Goal: Information Seeking & Learning: Find specific fact

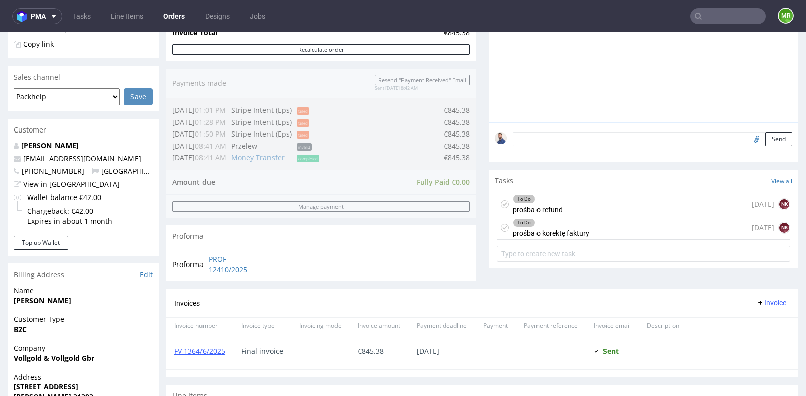
scroll to position [8, 0]
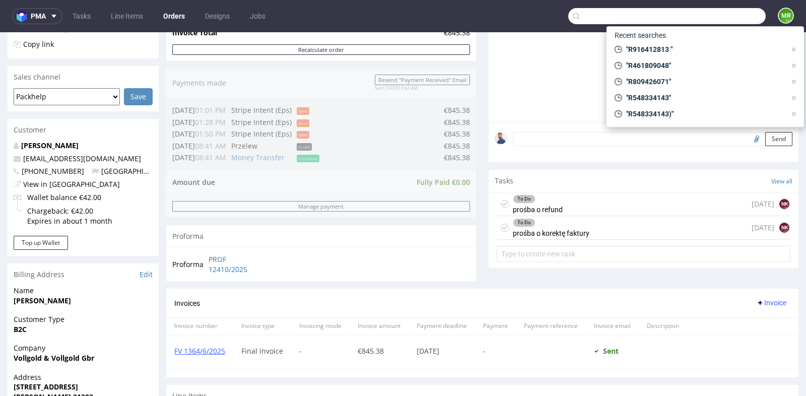
click at [723, 15] on input "text" at bounding box center [667, 16] width 198 height 16
paste input "R341955920"
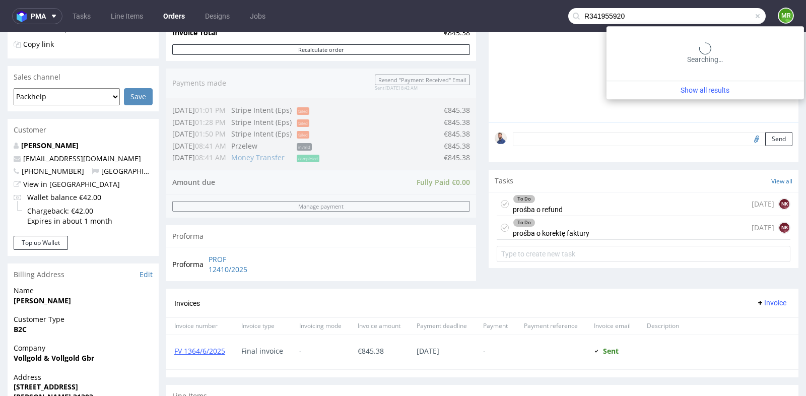
type input "R341955920"
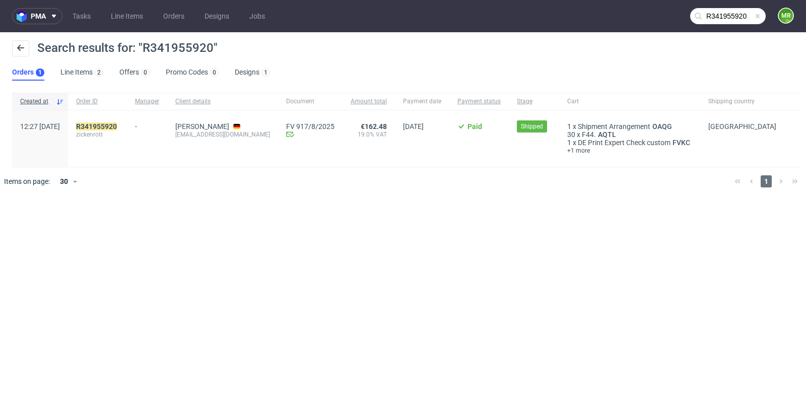
click at [127, 119] on div "R341955920 zickenrott" at bounding box center [97, 138] width 59 height 56
click at [117, 126] on mark "R 341955920" at bounding box center [96, 126] width 41 height 8
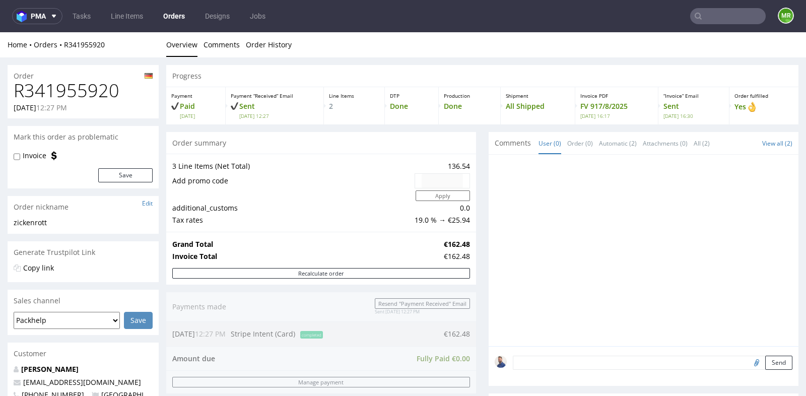
click at [479, 270] on div "Progress Payment Paid Mon 04 Aug Payment “Received” Email Sent Mon 4 Aug 12:27 …" at bounding box center [482, 403] width 632 height 676
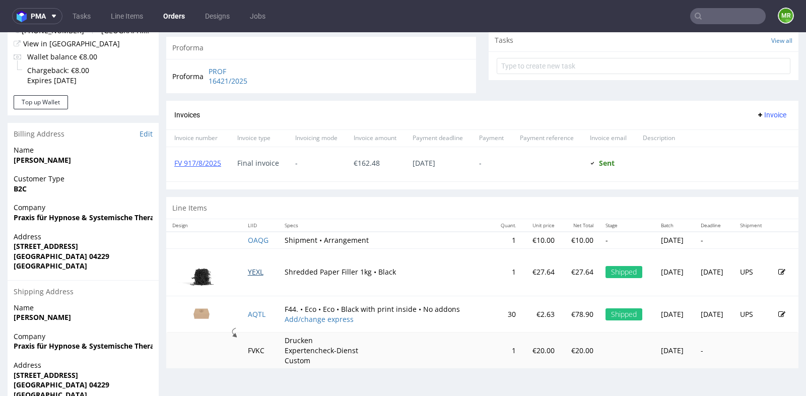
scroll to position [363, 0]
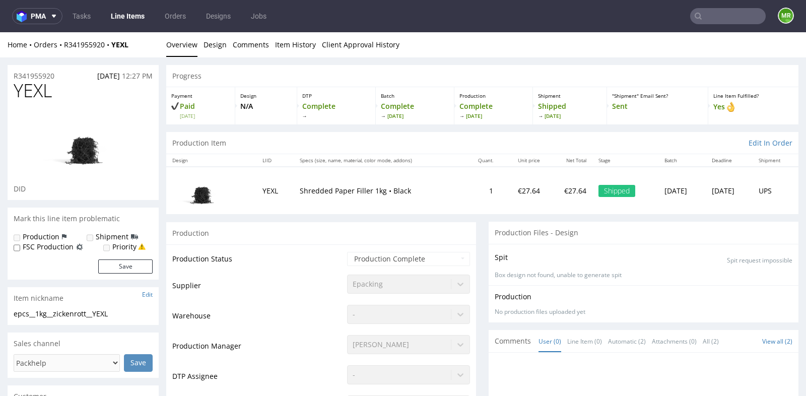
click at [402, 269] on td "Waiting for Artwork Waiting for Diecut Waiting for Mockup Waiting for DTP Waiti…" at bounding box center [407, 262] width 125 height 23
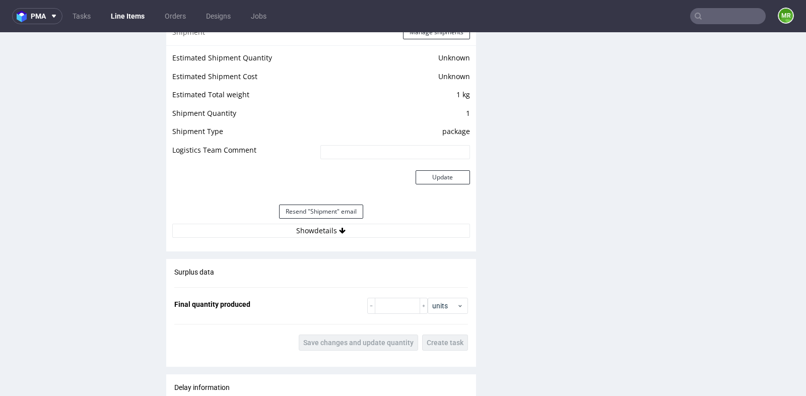
scroll to position [851, 0]
click at [330, 228] on button "Show details" at bounding box center [321, 230] width 298 height 14
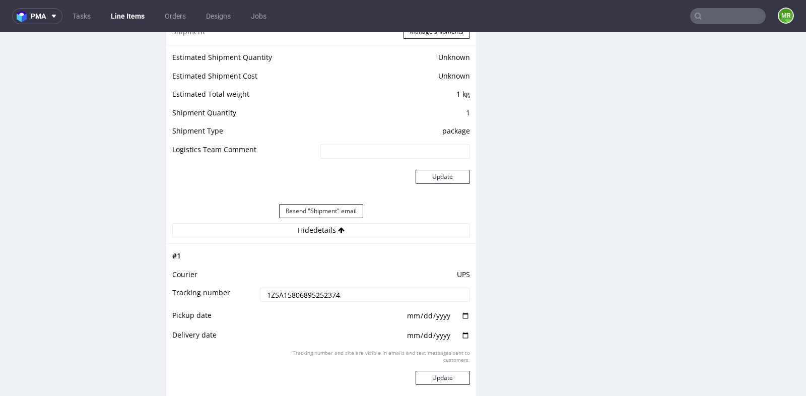
click at [285, 292] on input "1Z5A15806895252374" at bounding box center [365, 295] width 210 height 14
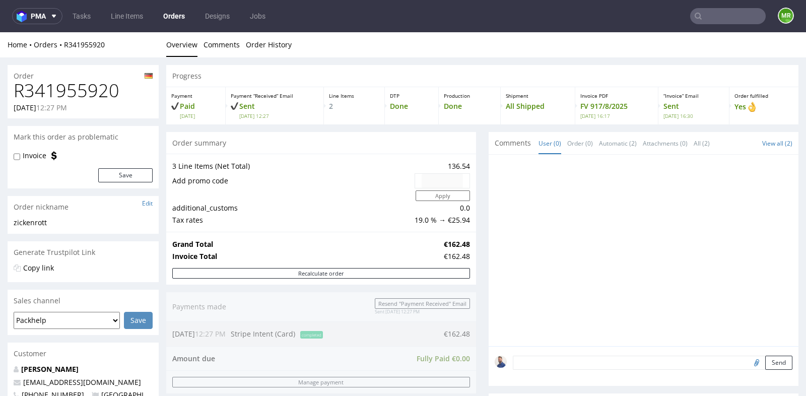
click at [481, 169] on div "Progress Payment Paid Mon 04 Aug Payment “Received” Email Sent Mon 4 Aug 12:27 …" at bounding box center [482, 403] width 632 height 676
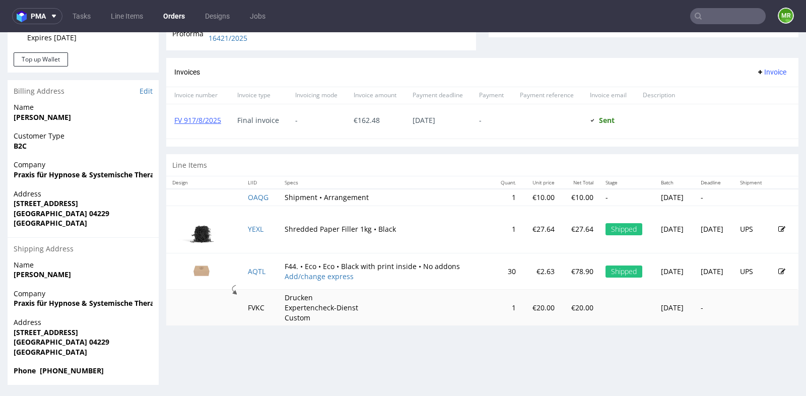
scroll to position [3, 0]
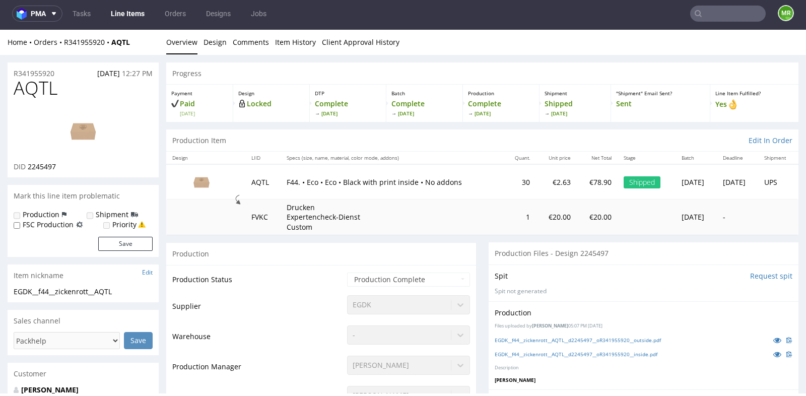
click at [466, 249] on div "Production" at bounding box center [321, 253] width 310 height 23
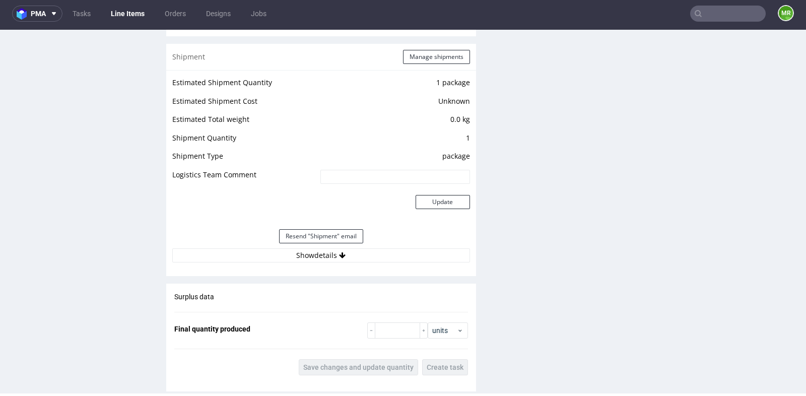
scroll to position [1075, 0]
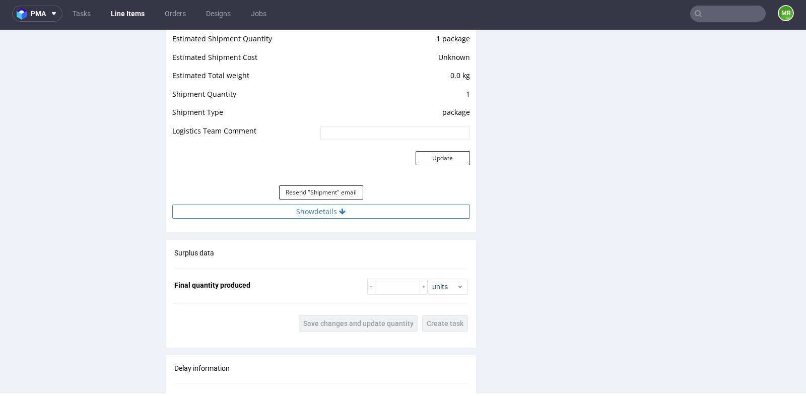
click at [301, 205] on button "Show details" at bounding box center [321, 212] width 298 height 14
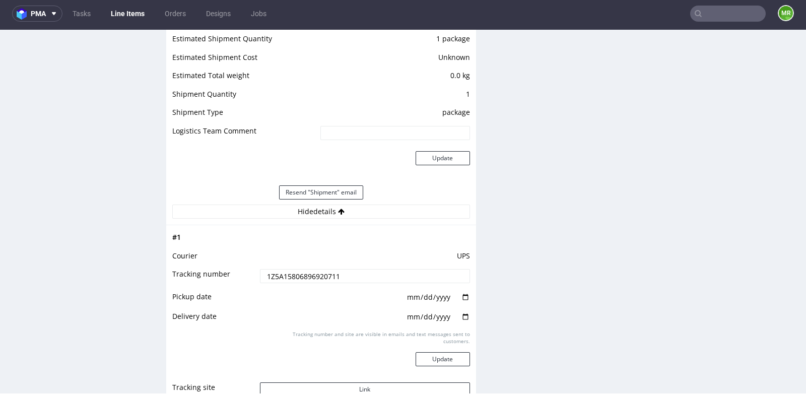
click at [296, 273] on input "1Z5A15806896920711" at bounding box center [365, 276] width 210 height 14
click at [569, 215] on div "Production Files - Design 2245497 Spit Request spit Spit not generated Producti…" at bounding box center [644, 49] width 310 height 1765
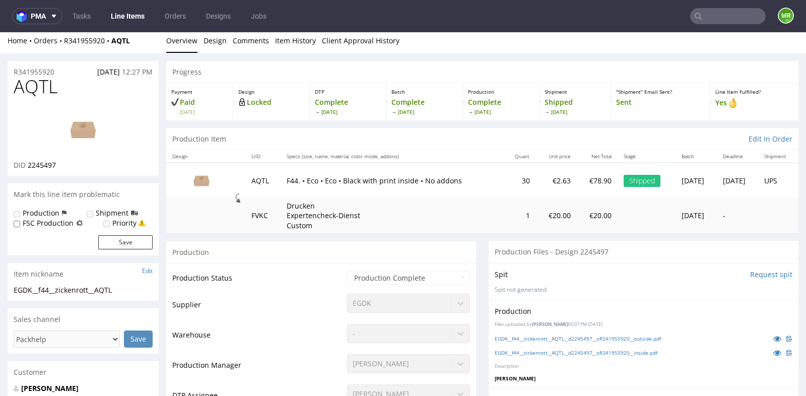
scroll to position [0, 0]
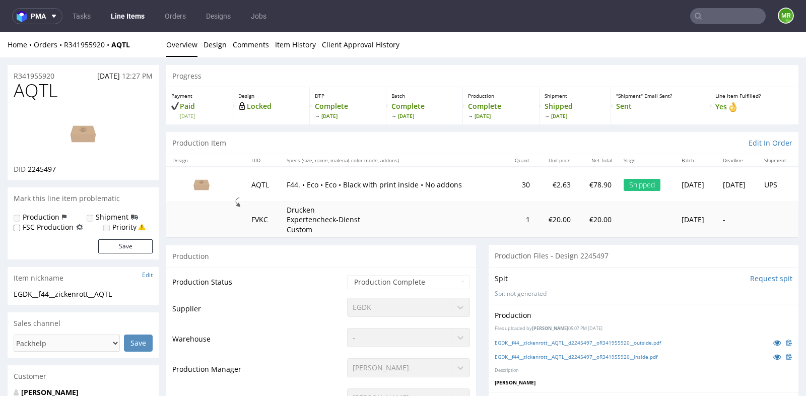
click at [176, 193] on img at bounding box center [201, 184] width 50 height 28
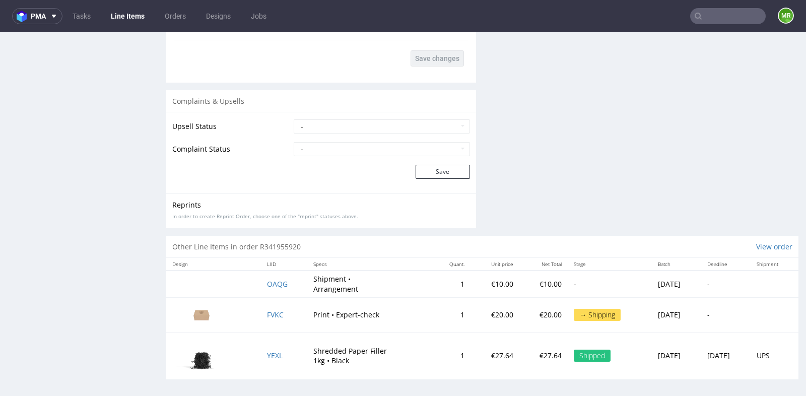
scroll to position [3, 0]
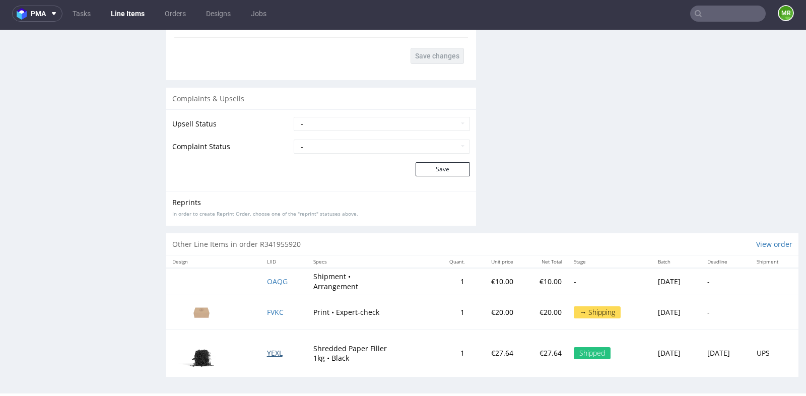
click at [267, 349] on span "YEXL" at bounding box center [275, 353] width 16 height 10
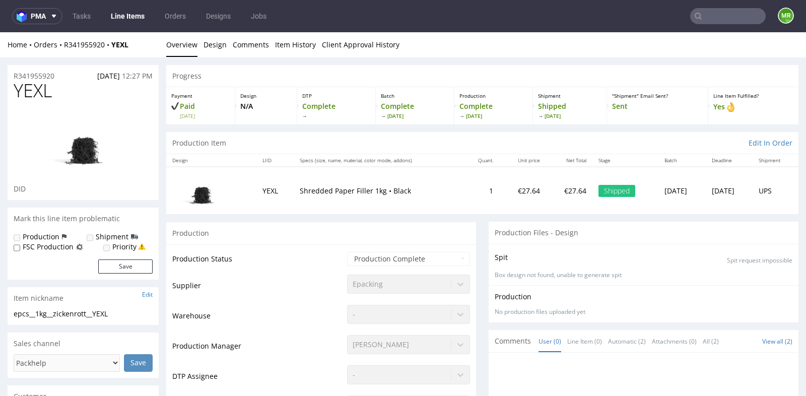
click at [713, 16] on input "text" at bounding box center [728, 16] width 76 height 16
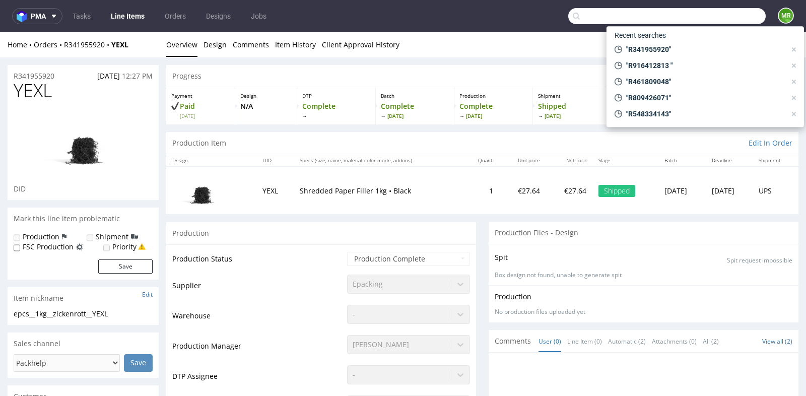
paste input "glengang030@gmail.com"
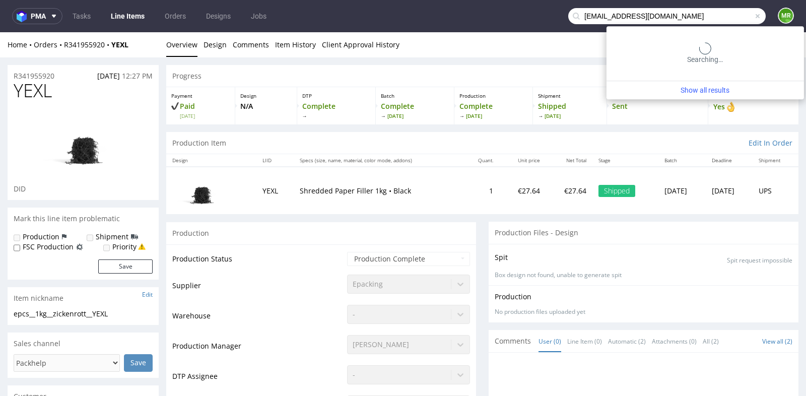
type input "glengang030@gmail.com"
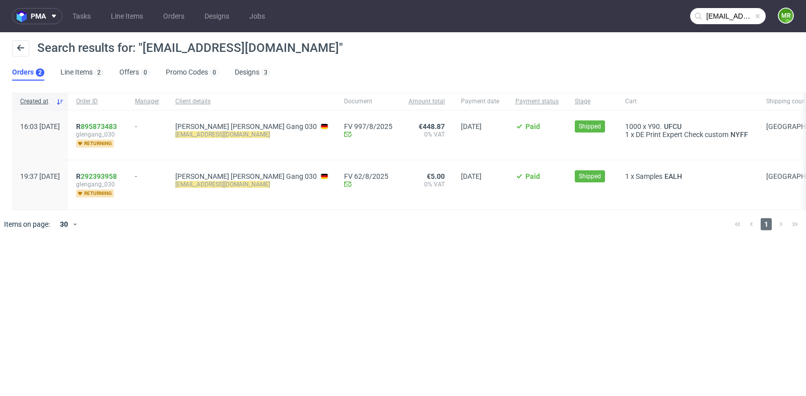
click at [119, 120] on div "R 895873483 glengang_030 returning" at bounding box center [97, 134] width 59 height 49
click at [117, 126] on link "895873483" at bounding box center [99, 126] width 36 height 8
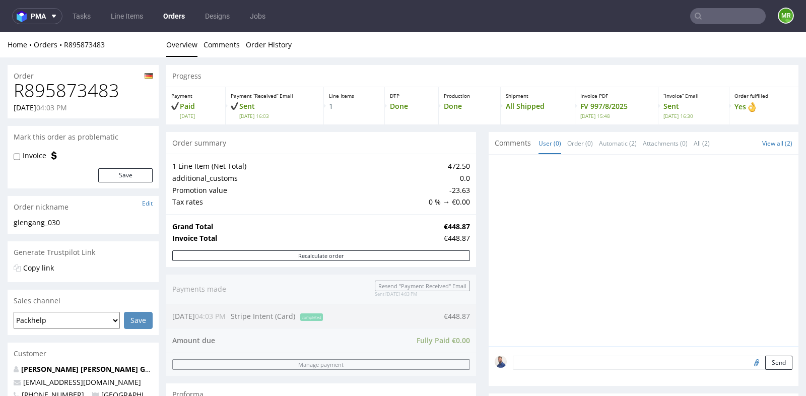
click at [495, 203] on div at bounding box center [647, 253] width 304 height 185
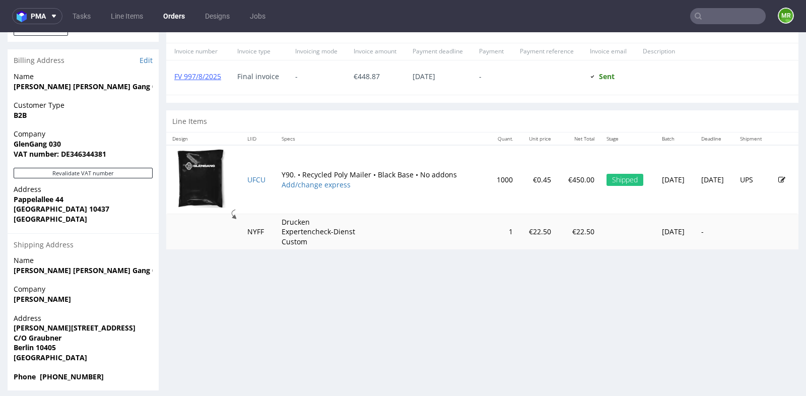
scroll to position [444, 0]
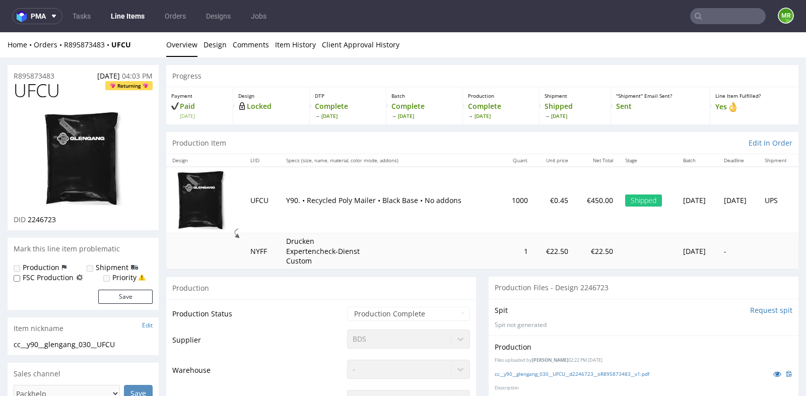
click at [456, 237] on td "Drucken Expertencheck-Dienst Custom" at bounding box center [390, 251] width 221 height 36
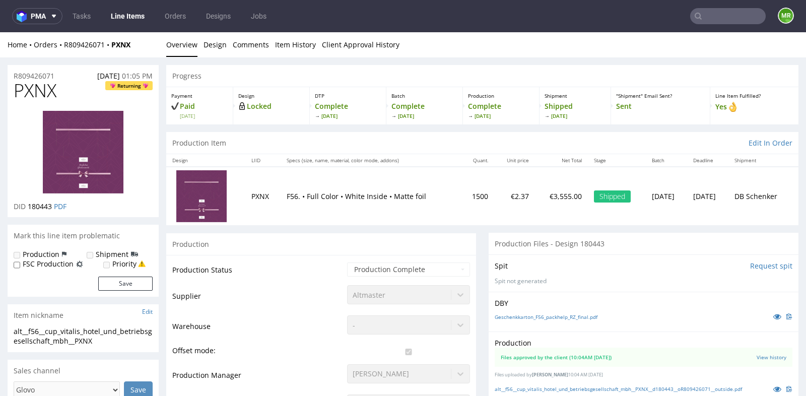
scroll to position [155, 0]
click at [734, 15] on input "text" at bounding box center [728, 16] width 76 height 16
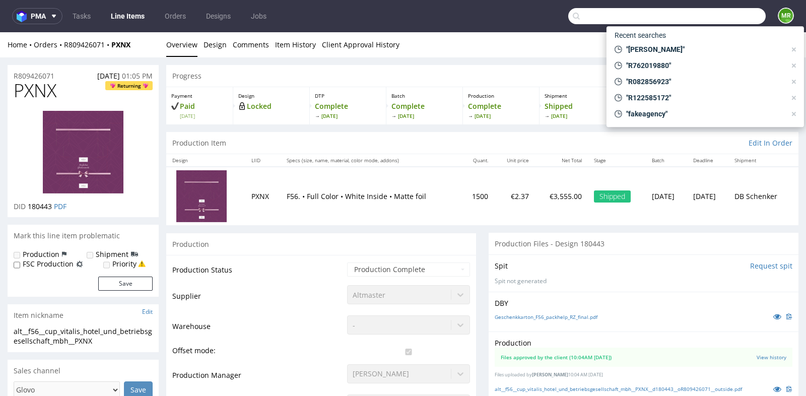
paste input "info@algarvecandleco.com"
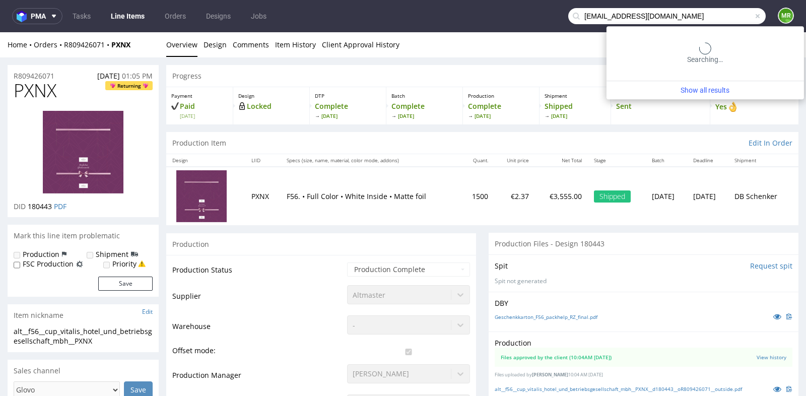
type input "info@algarvecandleco.com"
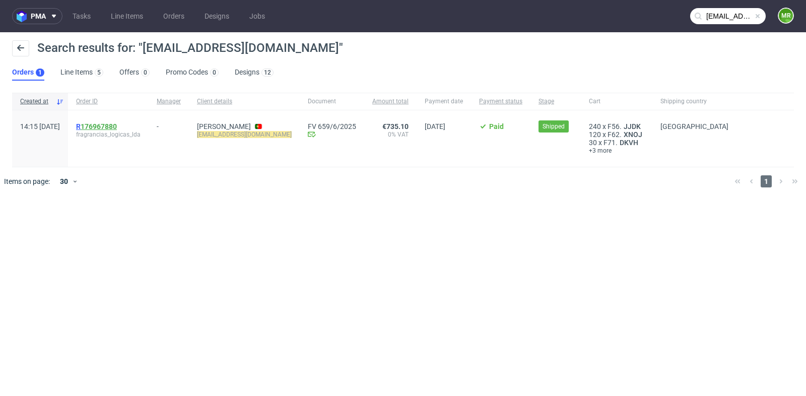
click at [113, 124] on link "176967880" at bounding box center [99, 126] width 36 height 8
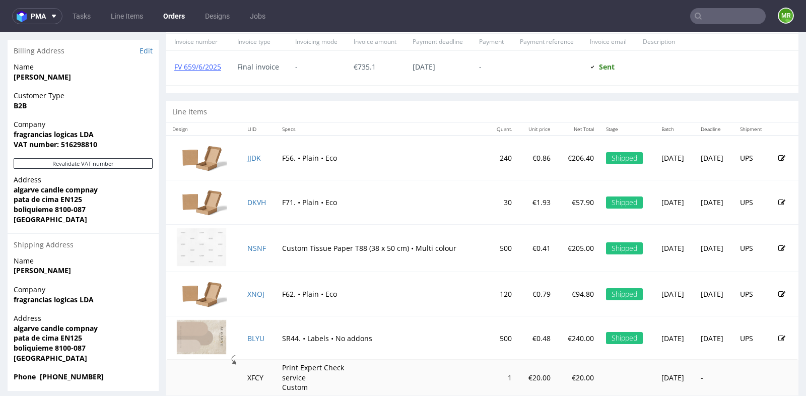
scroll to position [464, 0]
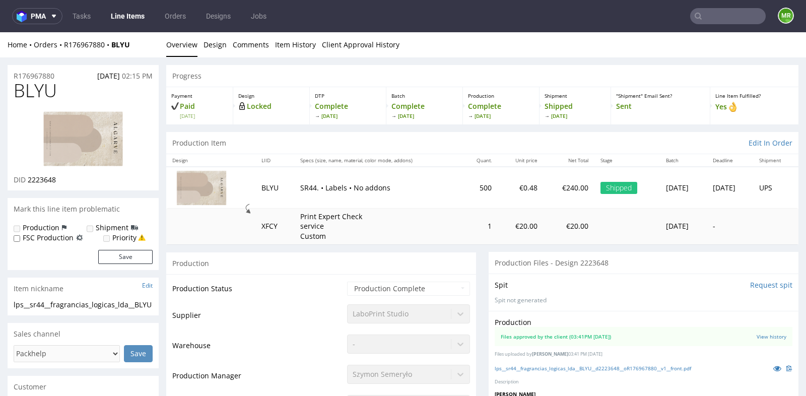
click at [489, 287] on div "Spit Request spit Spit not generated" at bounding box center [644, 292] width 310 height 37
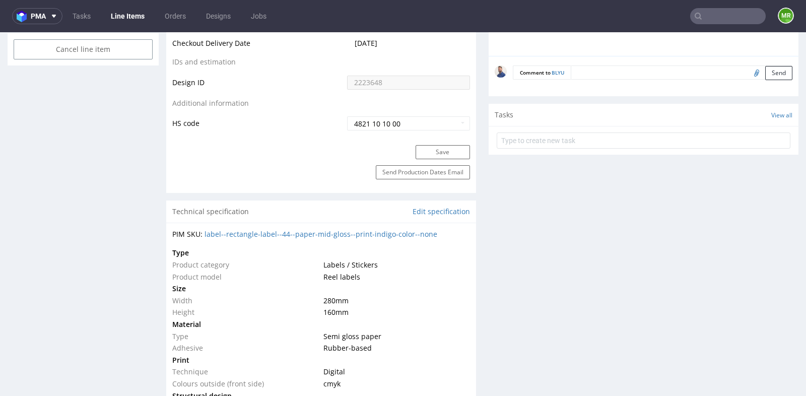
scroll to position [582, 0]
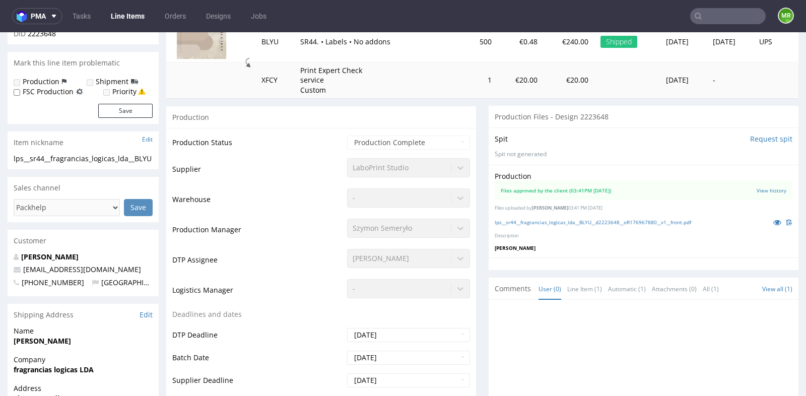
scroll to position [134, 0]
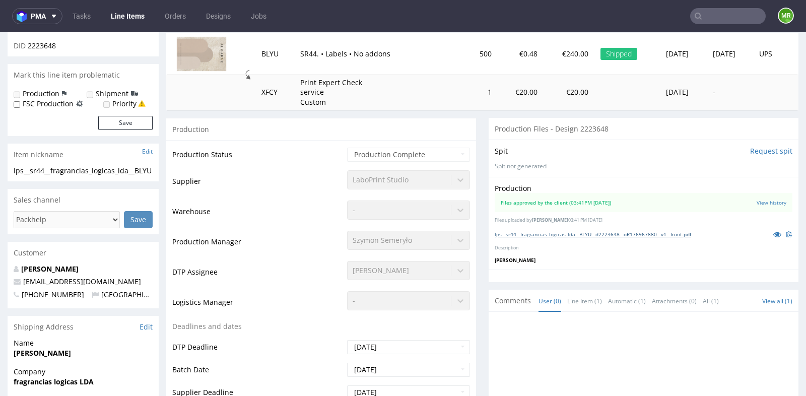
click at [576, 232] on link "lps__sr44__fragrancias_logicas_lda__BLYU__d2223648__oR176967880__v1__front.pdf" at bounding box center [593, 234] width 197 height 7
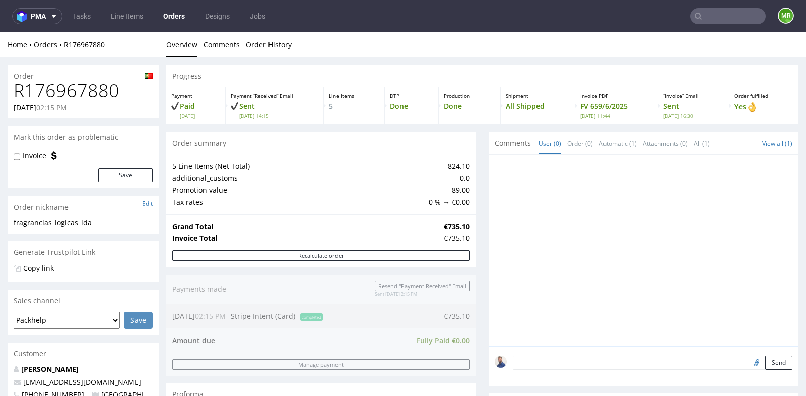
click at [489, 192] on div at bounding box center [644, 251] width 310 height 192
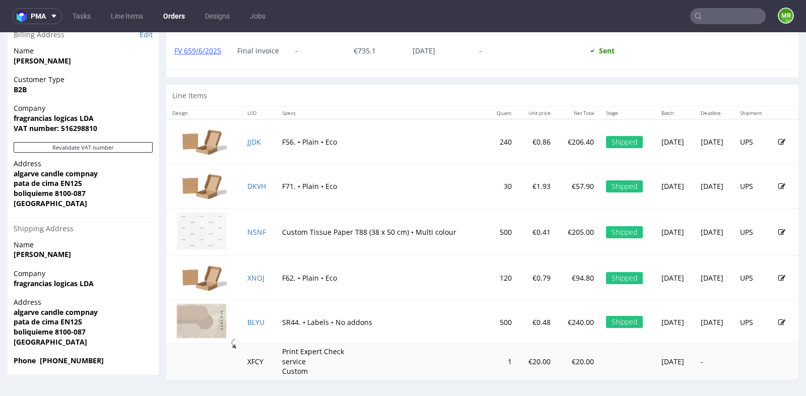
scroll to position [3, 0]
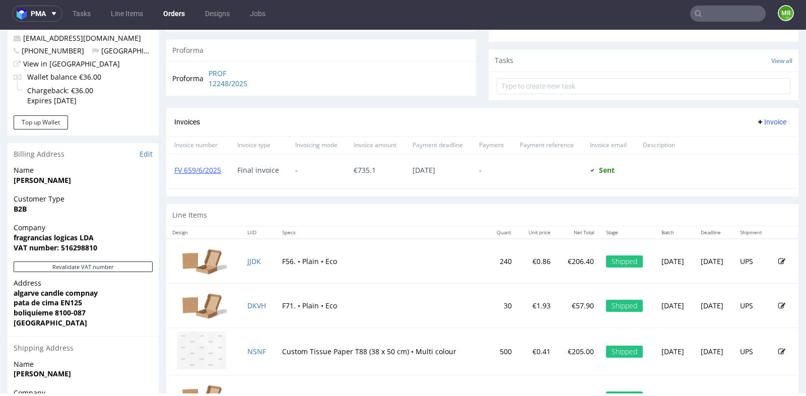
scroll to position [307, 0]
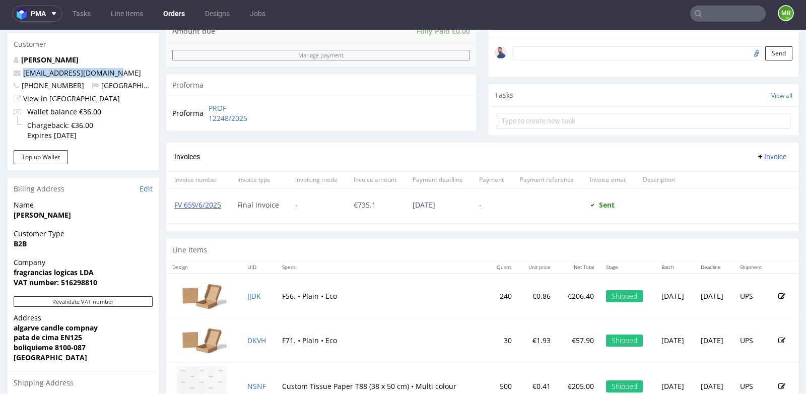
drag, startPoint x: 123, startPoint y: 73, endPoint x: 21, endPoint y: 75, distance: 101.8
click at [21, 75] on p "info@algarvecandleco.com" at bounding box center [83, 73] width 139 height 10
copy link "info@algarvecandleco.com"
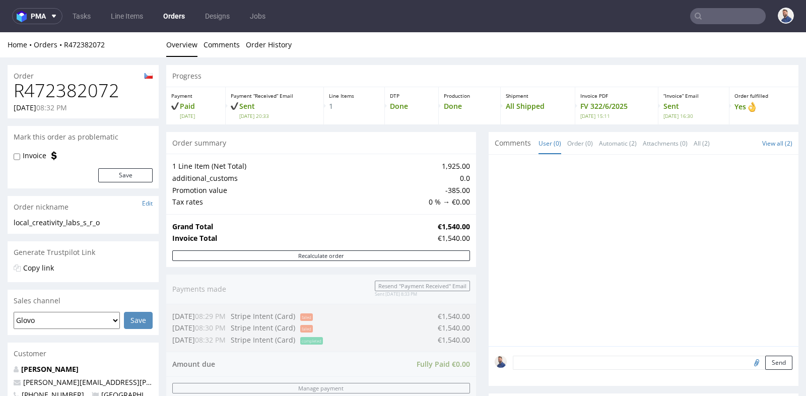
scroll to position [8, 0]
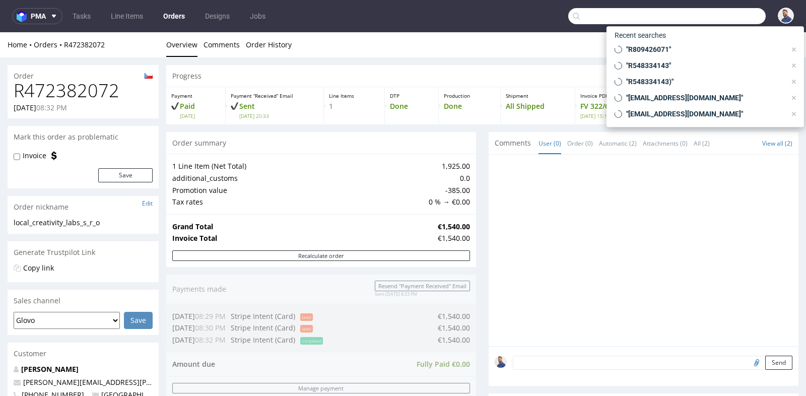
click at [731, 10] on input "text" at bounding box center [667, 16] width 198 height 16
paste input "academialasantaphobia@gmail.com"
type input "academialasantaphobia@gmail.com"
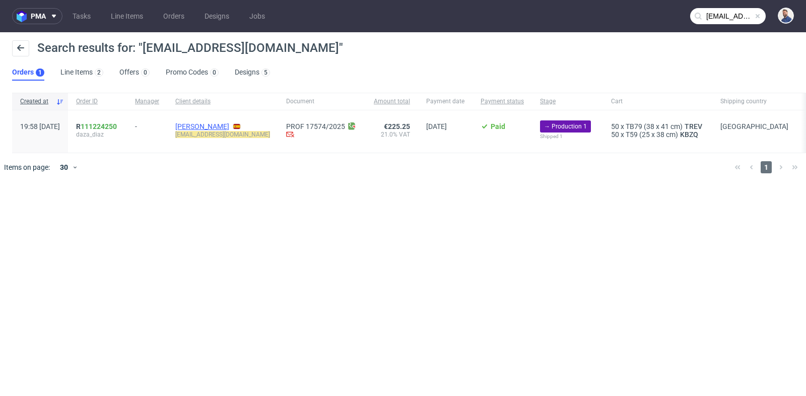
click at [229, 124] on link "Marina Daza Diaz" at bounding box center [202, 126] width 54 height 8
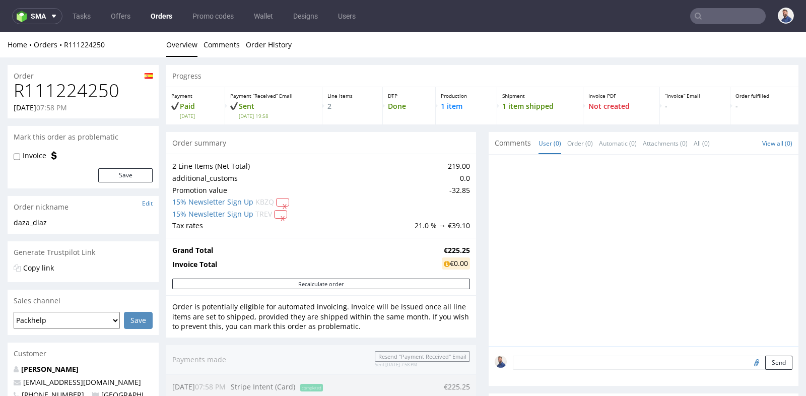
click at [474, 127] on div "Progress Payment Paid Tue 19 Aug Payment “Received” Email Sent Tue 19 Aug 19:58…" at bounding box center [482, 402] width 632 height 675
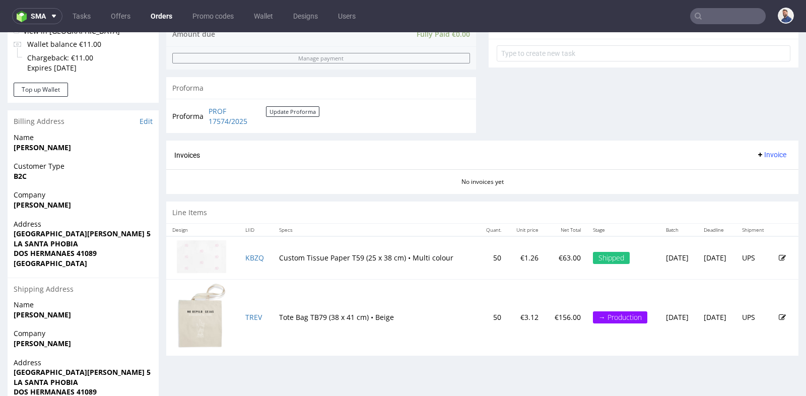
scroll to position [403, 0]
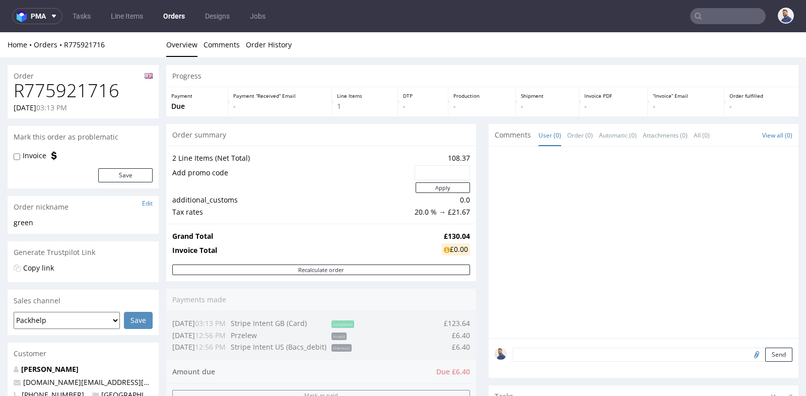
scroll to position [179, 0]
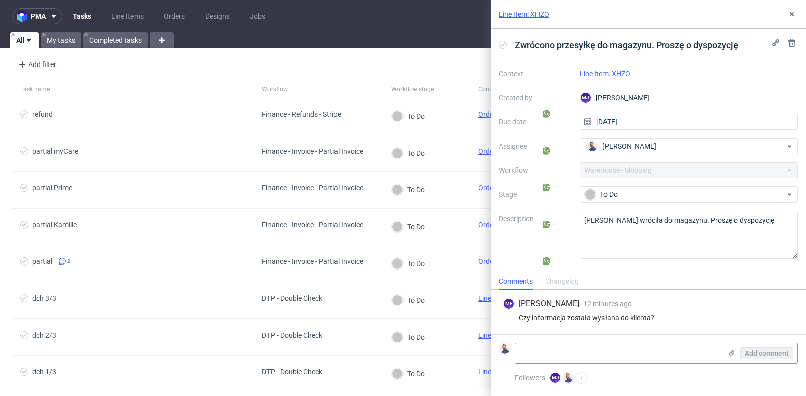
click at [620, 74] on link "Line Item: XHZO" at bounding box center [605, 74] width 50 height 8
click at [616, 71] on link "Line Item: XHZO" at bounding box center [605, 74] width 50 height 8
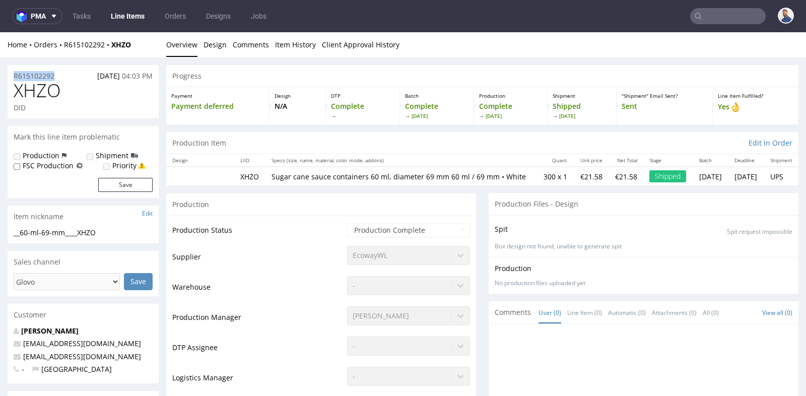
drag, startPoint x: 58, startPoint y: 74, endPoint x: 13, endPoint y: 76, distance: 45.4
click at [13, 76] on div "R615102292 [DATE] 04:03 PM" at bounding box center [83, 73] width 151 height 16
copy p "R615102292"
click at [245, 176] on td "XHZO" at bounding box center [249, 176] width 31 height 19
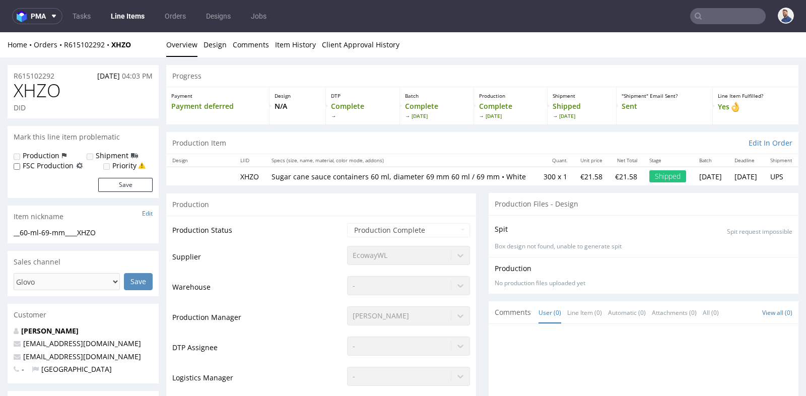
click at [101, 326] on p "Vanessa Ochoa" at bounding box center [83, 331] width 139 height 10
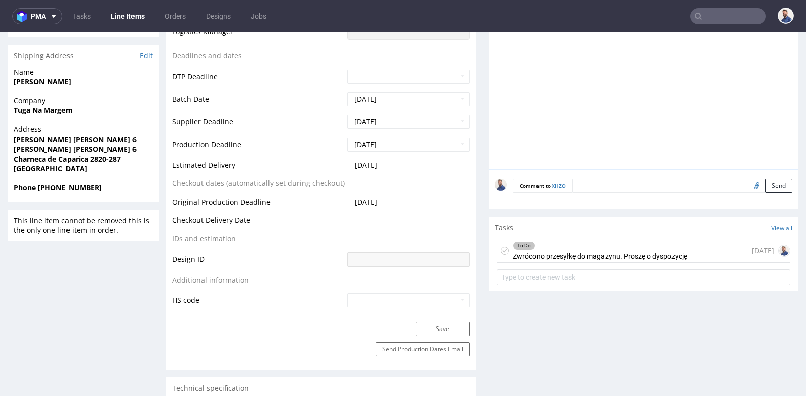
scroll to position [358, 0]
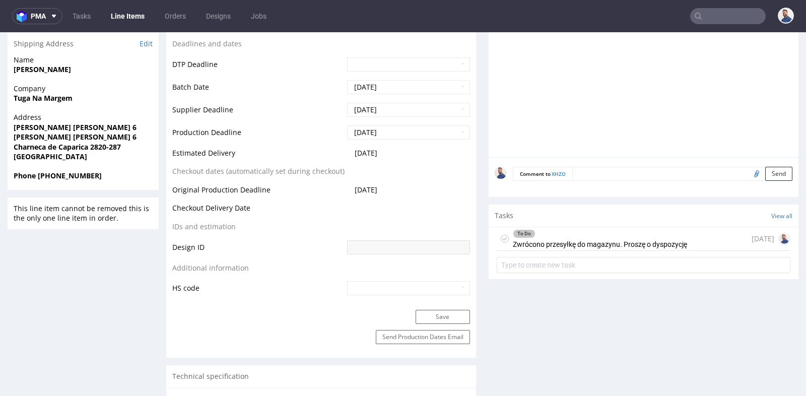
click at [583, 245] on div "To Do Zwrócono przesyłkę do magazynu. Proszę o dyspozycję" at bounding box center [600, 238] width 174 height 23
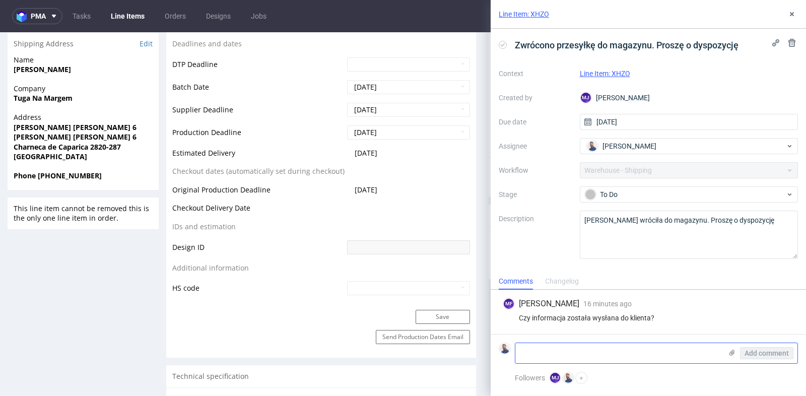
click at [574, 354] on textarea at bounding box center [619, 353] width 207 height 20
type textarea "Tak, czekam na odpowiedź klienta"
click at [780, 347] on div "Add comment" at bounding box center [760, 353] width 76 height 20
click at [778, 354] on span "Add comment" at bounding box center [767, 353] width 44 height 7
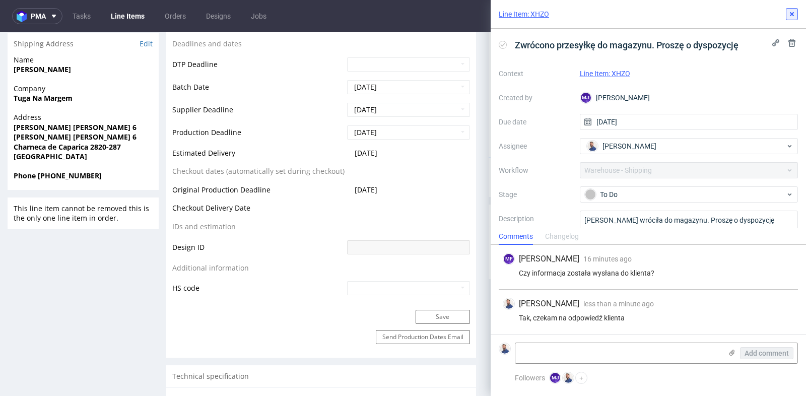
click at [793, 12] on icon at bounding box center [792, 14] width 8 height 8
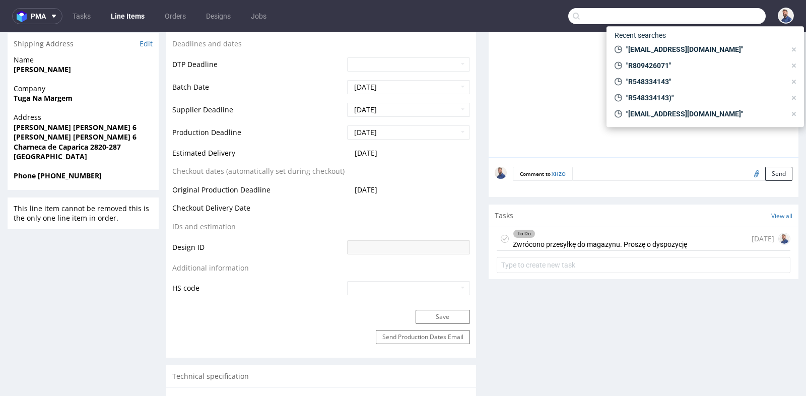
click at [732, 8] on input "text" at bounding box center [667, 16] width 198 height 16
paste input "R341955920"
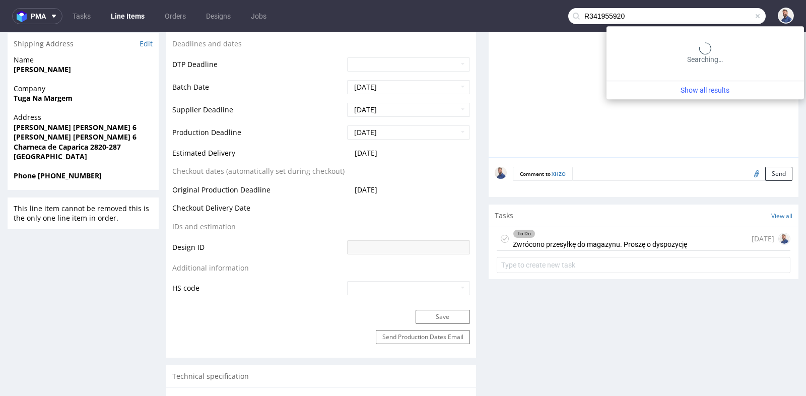
type input "R341955920"
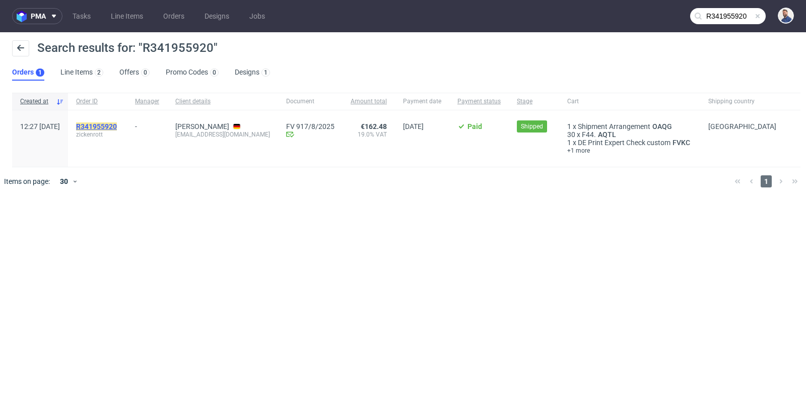
click at [117, 126] on mark "R341955920" at bounding box center [96, 126] width 41 height 8
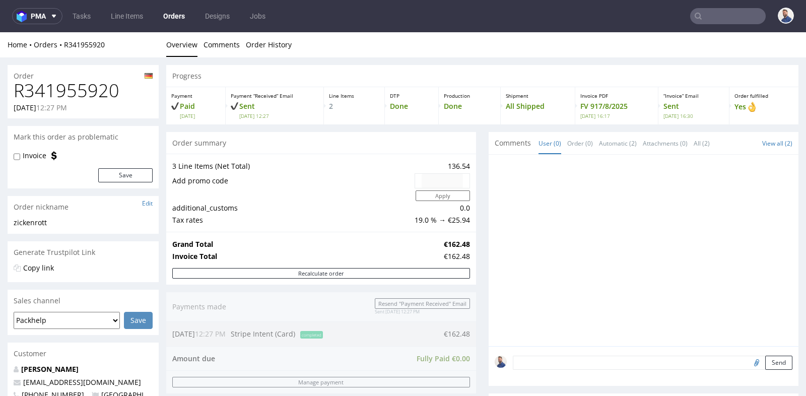
click at [476, 184] on div "Progress Payment Paid Mon 04 Aug Payment “Received” Email Sent Mon 4 Aug 12:27 …" at bounding box center [482, 403] width 632 height 676
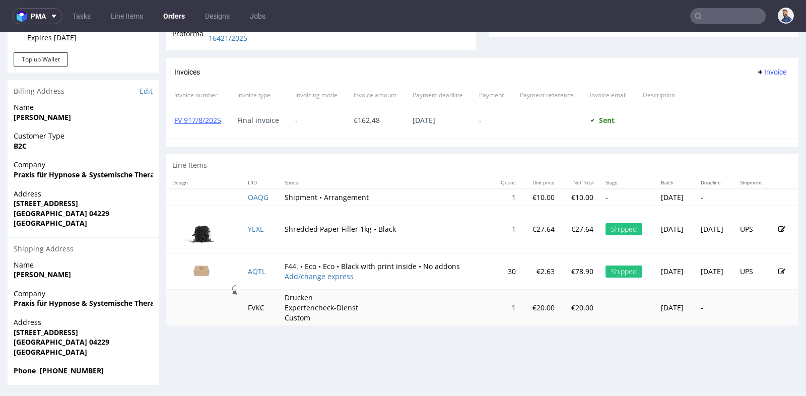
scroll to position [3, 0]
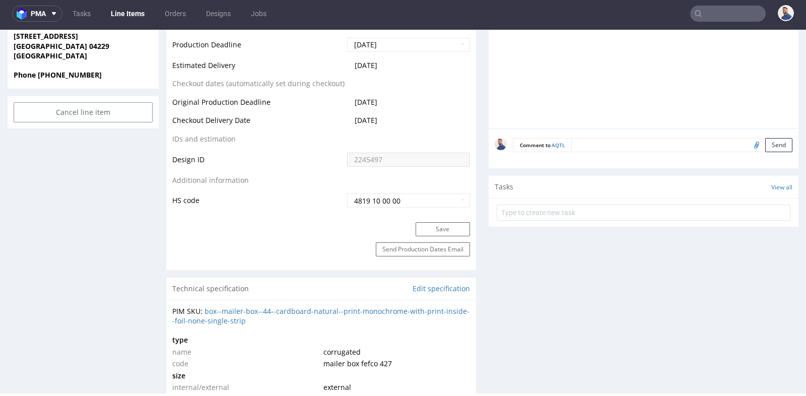
scroll to position [492, 0]
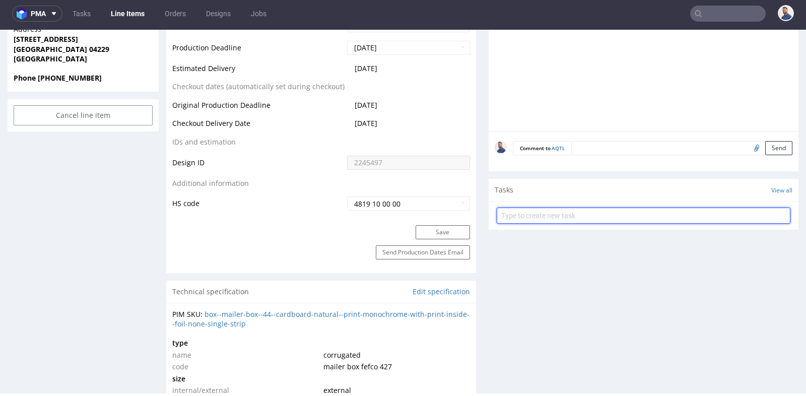
click at [722, 217] on input "text" at bounding box center [644, 216] width 294 height 16
type input "Prośba o ponowną wysyłkę"
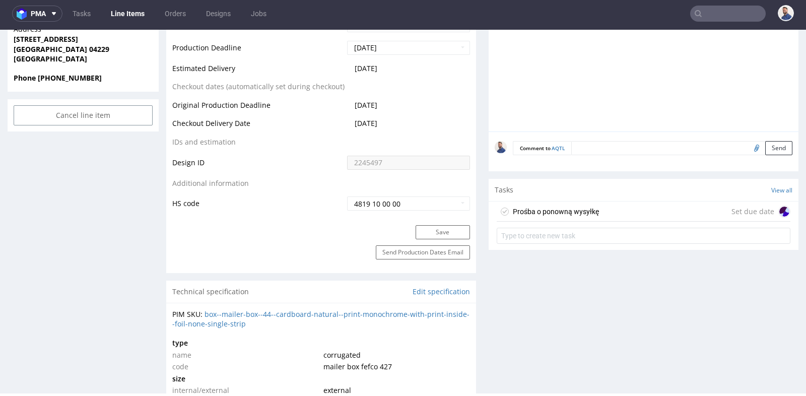
click at [757, 209] on div "Set due date" at bounding box center [761, 212] width 59 height 12
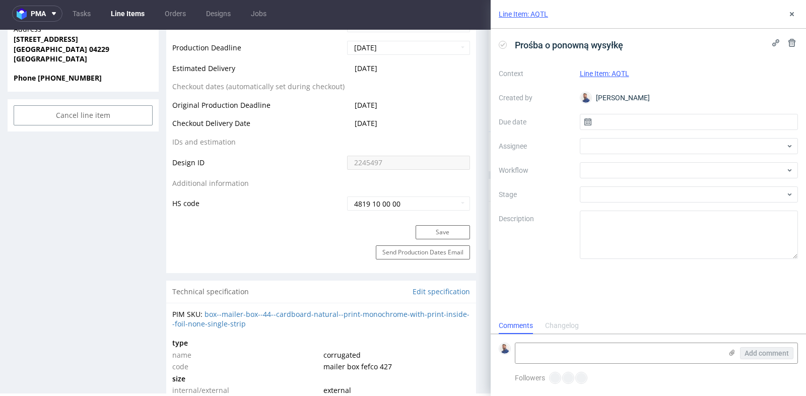
scroll to position [8, 0]
click at [753, 115] on input "text" at bounding box center [689, 122] width 219 height 16
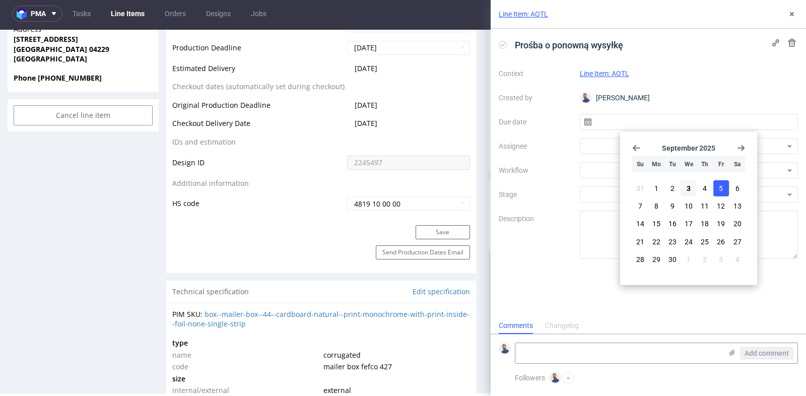
click at [722, 189] on span "5" at bounding box center [721, 188] width 4 height 10
type input "05/09/2025"
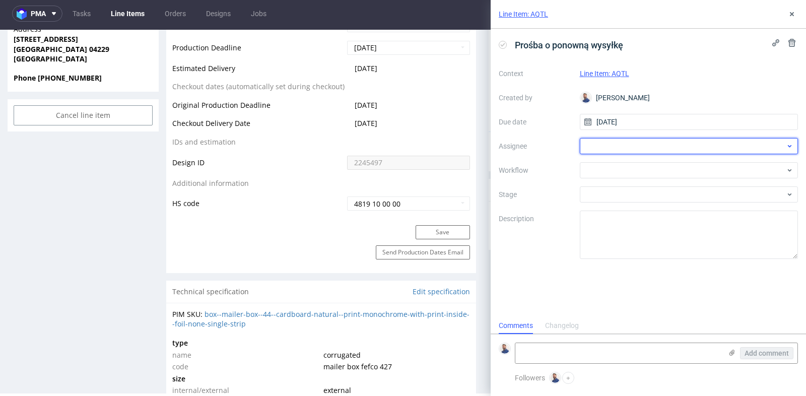
click at [735, 148] on div at bounding box center [689, 146] width 219 height 16
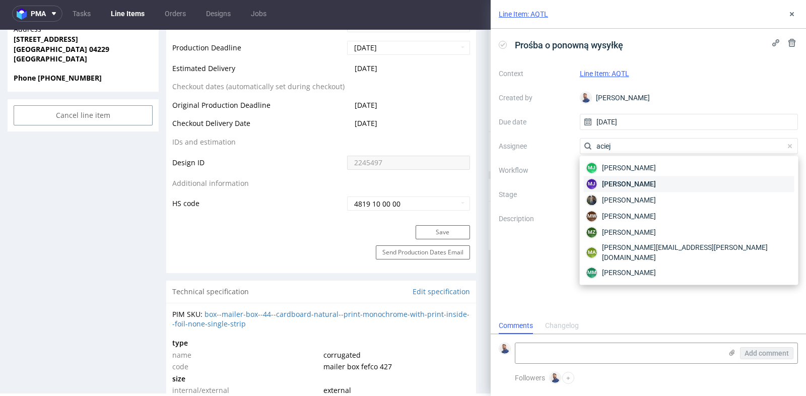
type input "aciej"
click at [692, 185] on div "MJ Maciej Jankowski" at bounding box center [689, 184] width 211 height 16
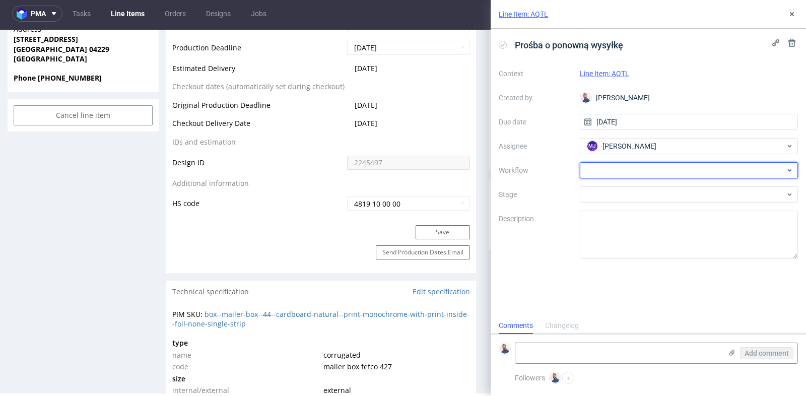
click at [692, 168] on div at bounding box center [689, 170] width 219 height 16
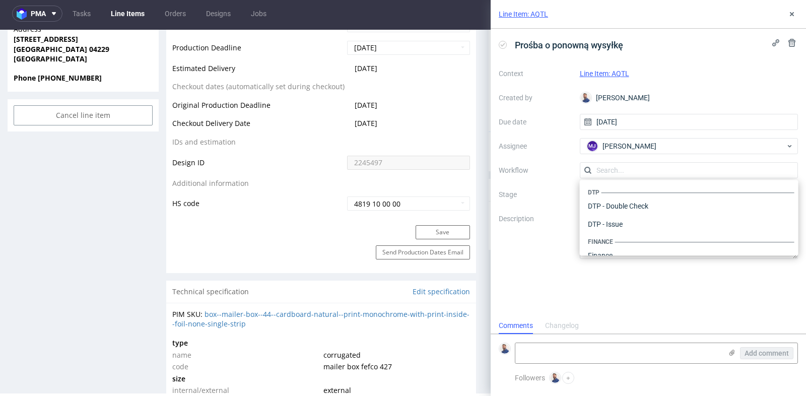
scroll to position [619, 0]
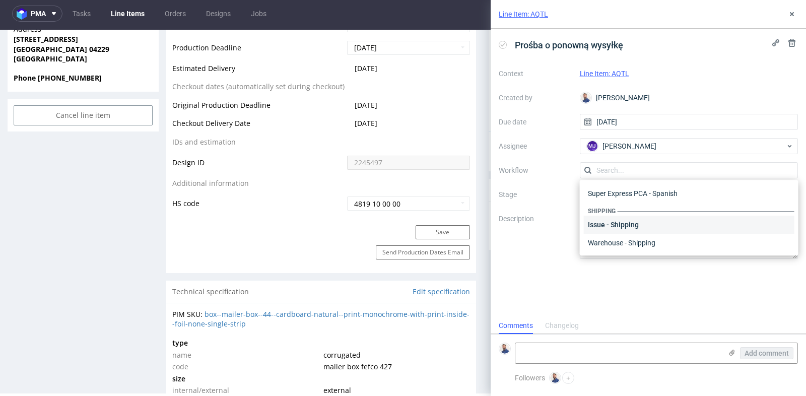
click at [678, 227] on div "Issue - Shipping" at bounding box center [689, 225] width 211 height 18
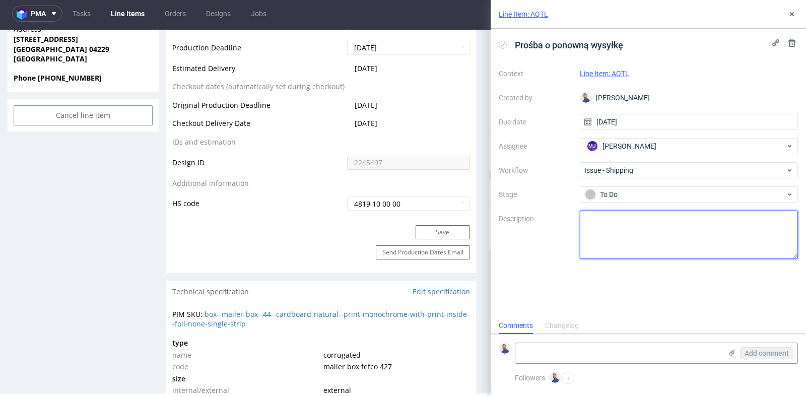
click at [678, 227] on textarea at bounding box center [689, 235] width 219 height 48
type textarea "Ponowna wysyłka LI AQTL"
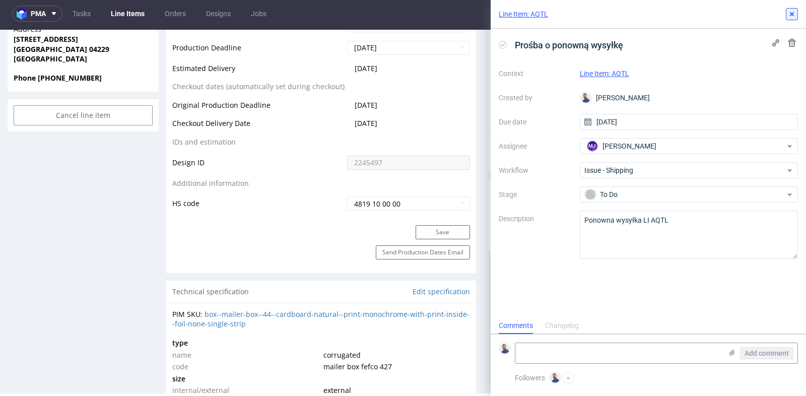
click at [790, 14] on icon at bounding box center [792, 14] width 8 height 8
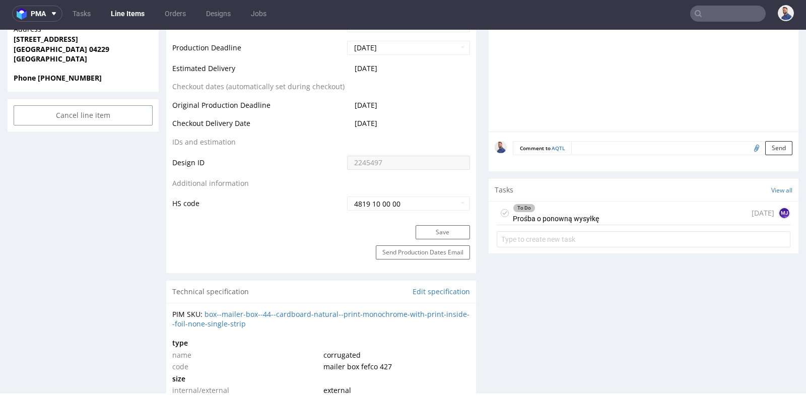
click at [790, 14] on nav "pma Tasks Line Items Orders Designs Jobs" at bounding box center [403, 13] width 806 height 32
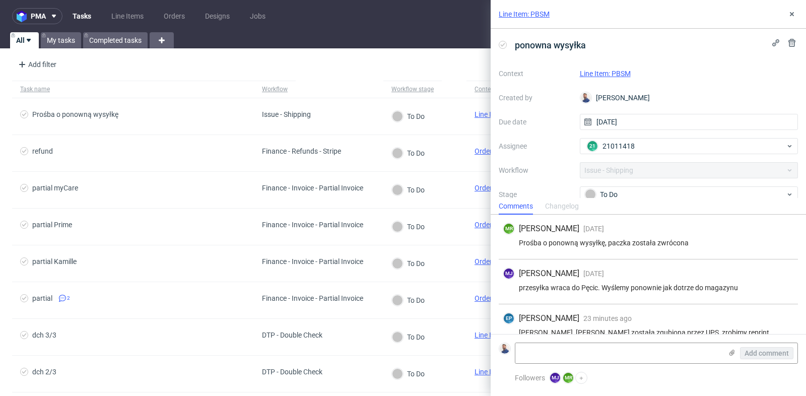
scroll to position [57, 0]
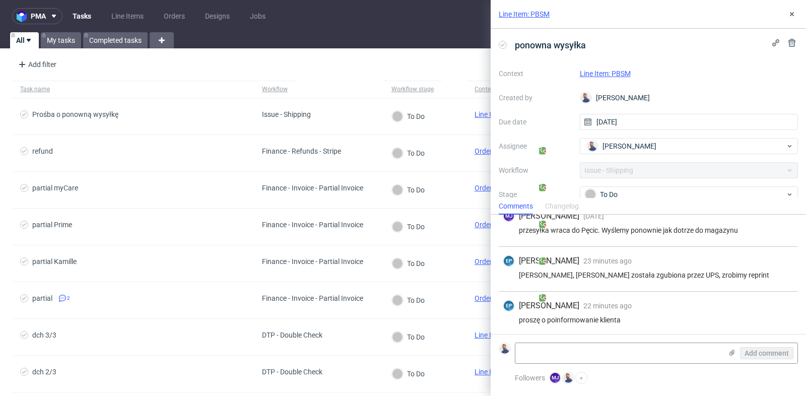
click at [693, 259] on div "EP [PERSON_NAME] 23 minutes ago [DATE] 10:36" at bounding box center [648, 261] width 291 height 12
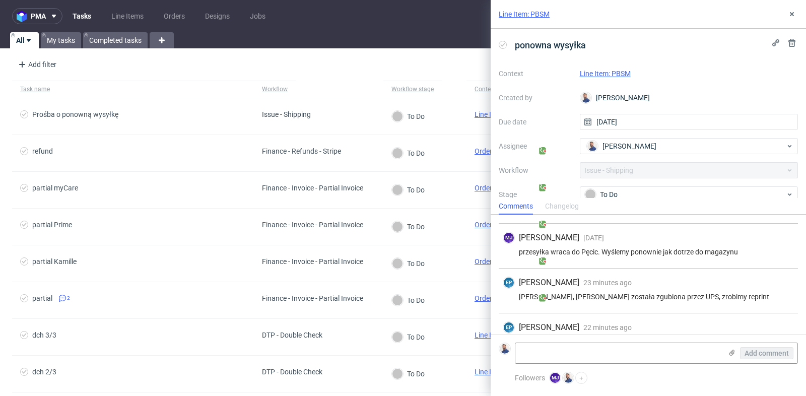
scroll to position [35, 0]
click at [612, 73] on link "Line Item: PBSM" at bounding box center [605, 74] width 51 height 8
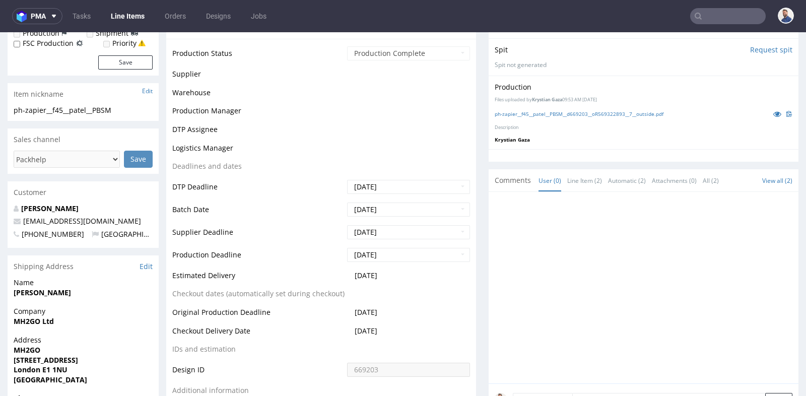
scroll to position [269, 0]
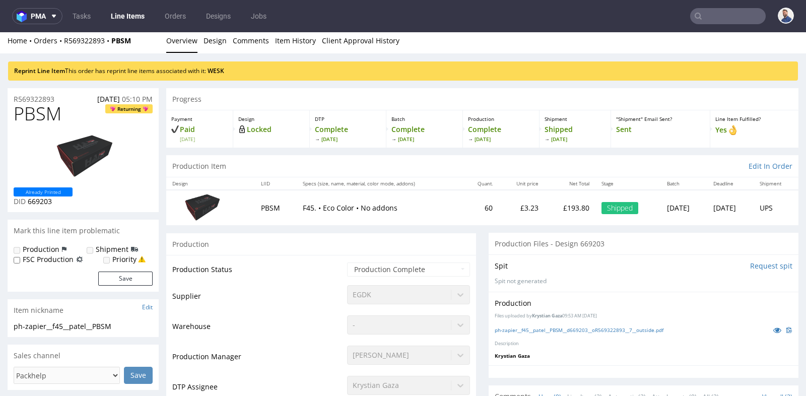
scroll to position [0, 0]
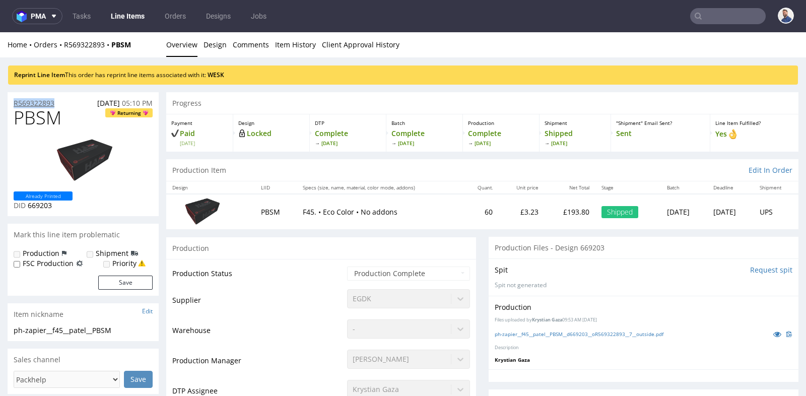
drag, startPoint x: 62, startPoint y: 103, endPoint x: 15, endPoint y: 102, distance: 47.4
click at [15, 102] on div "R569322893 22.07.2025 05:10 PM" at bounding box center [83, 100] width 151 height 16
copy p "R569322893"
click at [471, 239] on div "Production" at bounding box center [321, 248] width 310 height 23
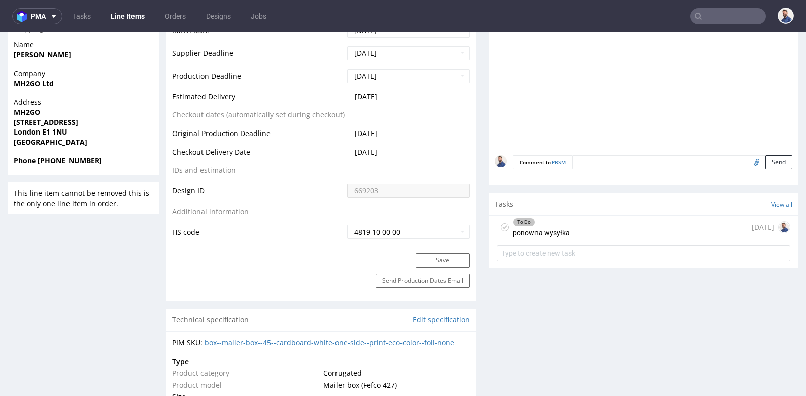
scroll to position [470, 0]
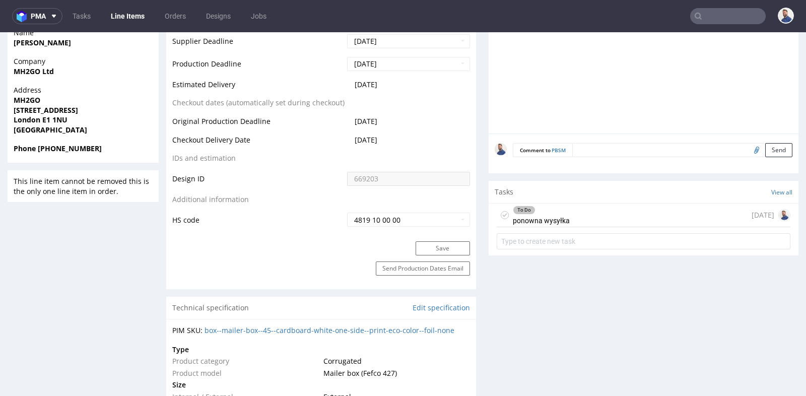
click at [577, 220] on div "To Do ponowna wysyłka today" at bounding box center [644, 216] width 294 height 24
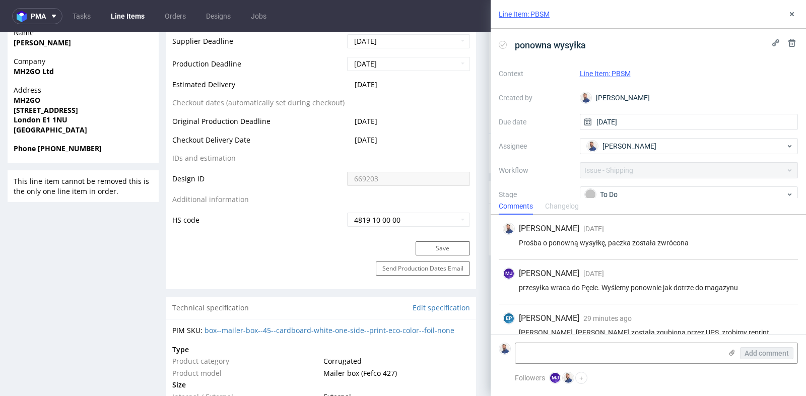
scroll to position [57, 0]
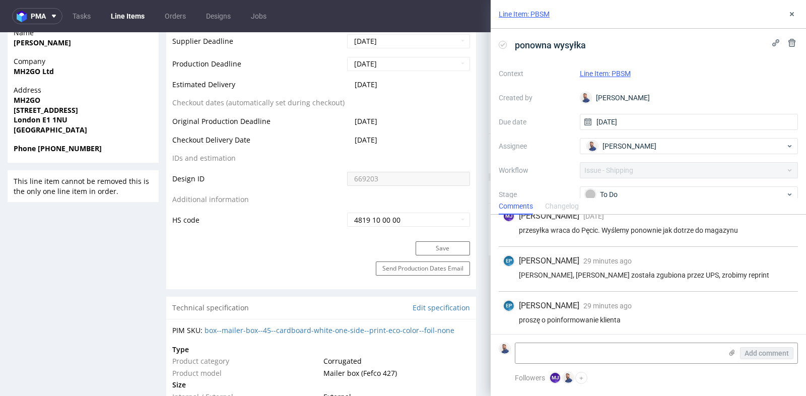
click at [796, 308] on div "EP Ewa Prus 29 minutes ago 3rd Sep 2025, 10:36 proszę o poinformowanie klienta" at bounding box center [648, 314] width 299 height 44
click at [606, 343] on div "Add comment" at bounding box center [656, 353] width 283 height 21
click at [604, 354] on textarea at bounding box center [619, 353] width 207 height 20
type textarea "J"
type textarea "Klient poinformowany"
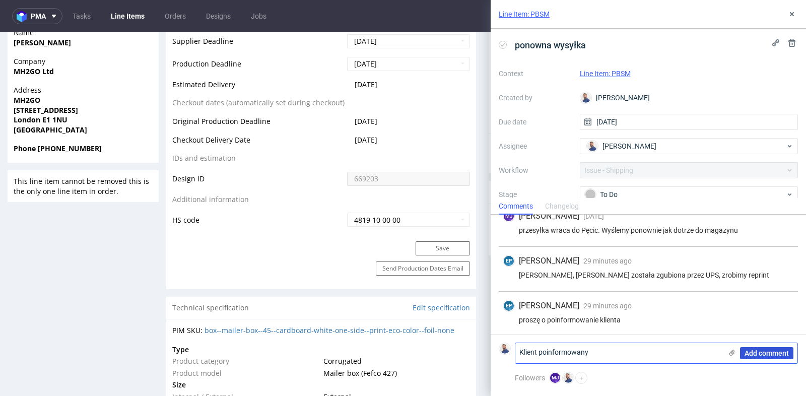
click at [772, 357] on span "Add comment" at bounding box center [767, 353] width 44 height 7
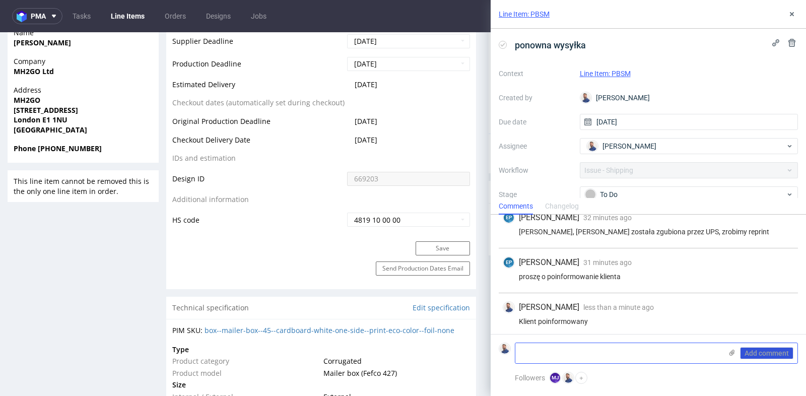
scroll to position [102, 0]
click at [792, 13] on use at bounding box center [792, 14] width 4 height 4
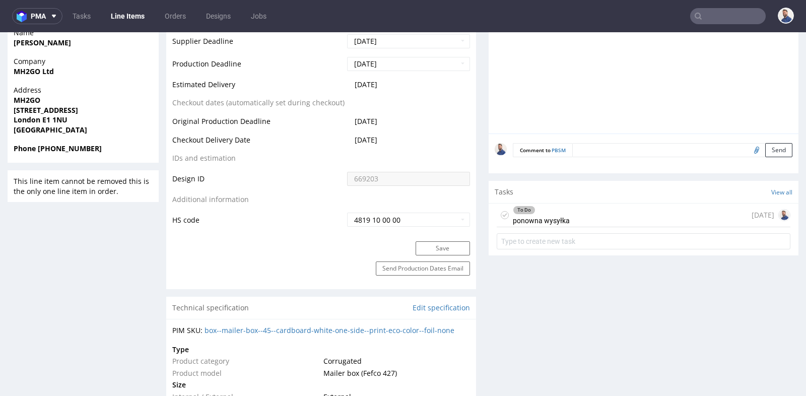
click at [705, 15] on input "text" at bounding box center [728, 16] width 76 height 16
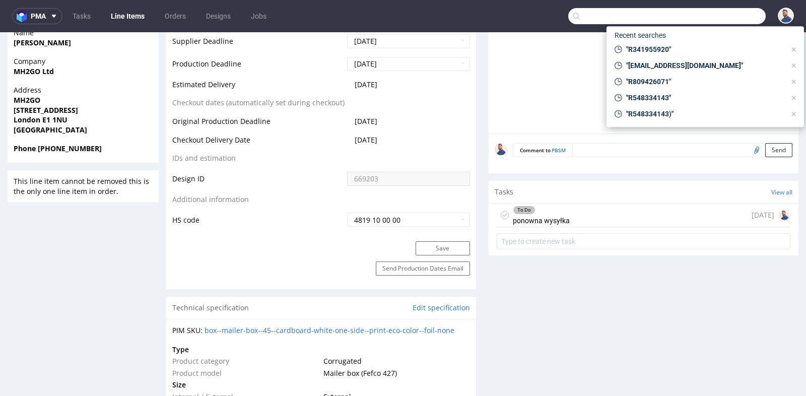
paste input "R830430686"
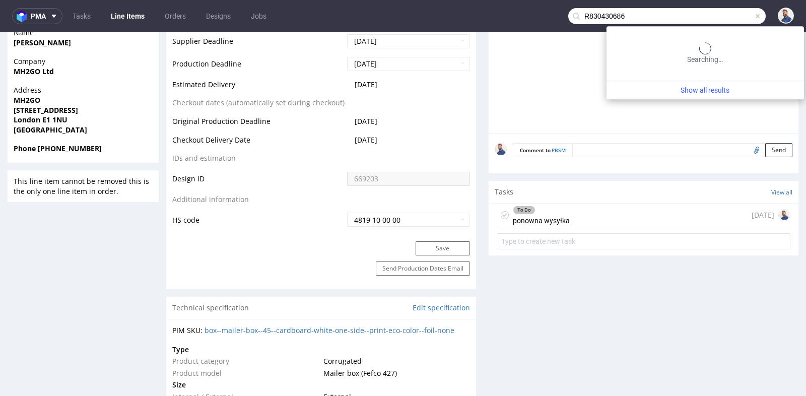
type input "R830430686"
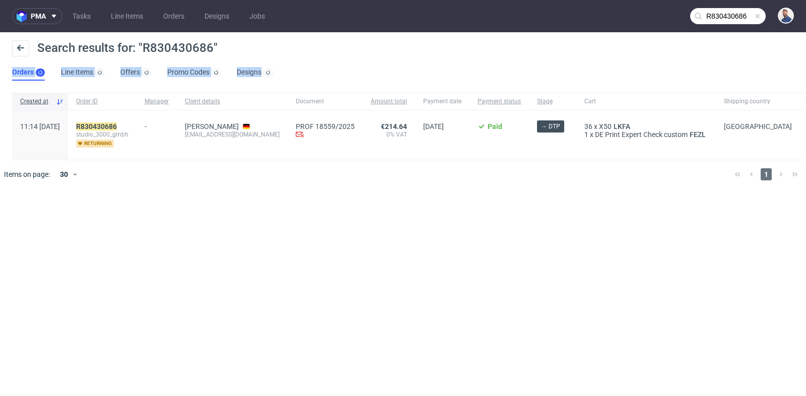
drag, startPoint x: 595, startPoint y: 54, endPoint x: 320, endPoint y: 71, distance: 275.7
click at [320, 71] on div "Search results for: "R830430686" Orders Line Items Offers Promo Codes Designs" at bounding box center [403, 60] width 806 height 56
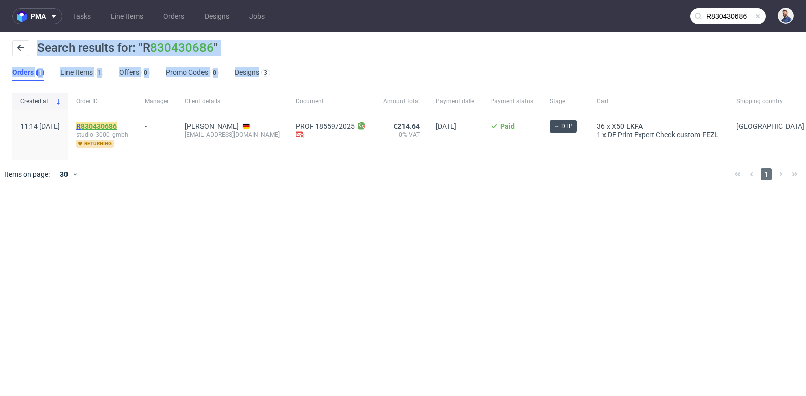
click at [117, 126] on link "830430686" at bounding box center [99, 126] width 36 height 8
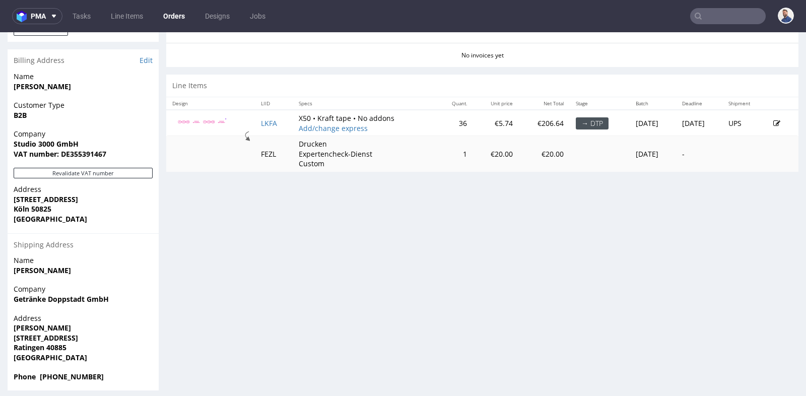
scroll to position [3, 0]
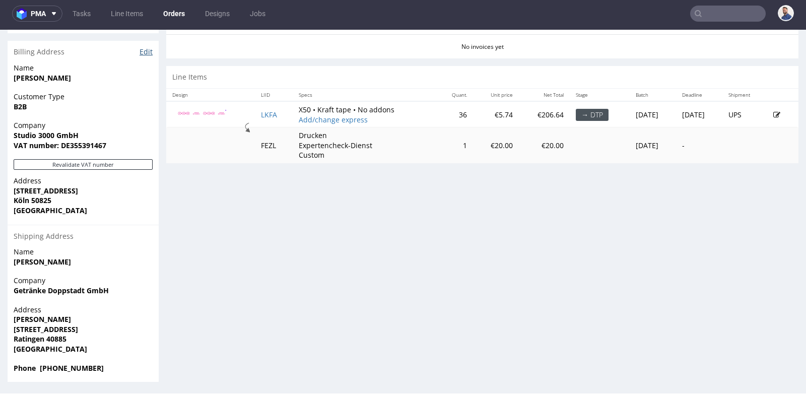
click at [149, 51] on link "Edit" at bounding box center [146, 52] width 13 height 10
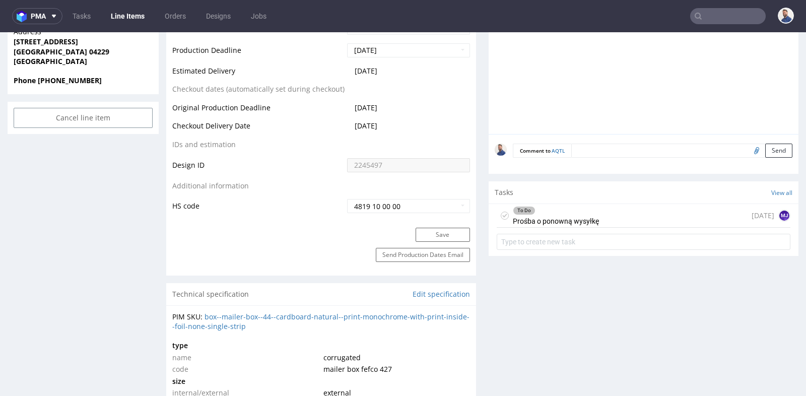
scroll to position [8, 0]
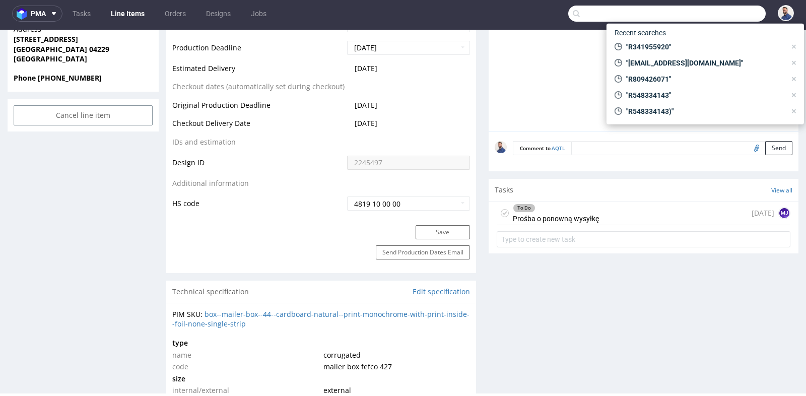
click at [724, 13] on input "text" at bounding box center [667, 14] width 198 height 16
click at [724, 11] on input "text" at bounding box center [667, 14] width 198 height 16
paste input "R569322893"
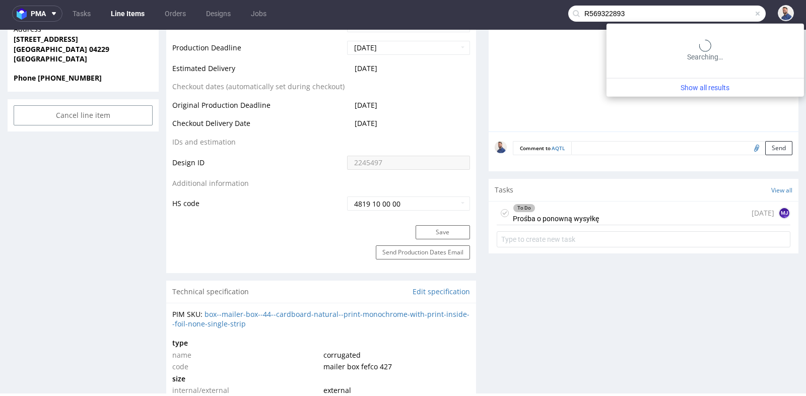
type input "R569322893"
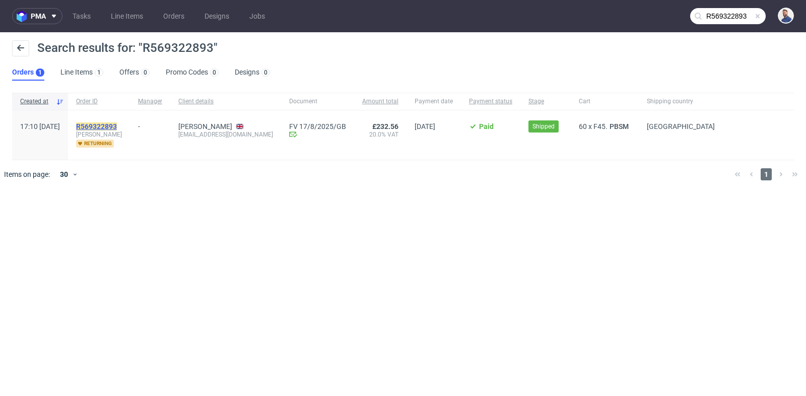
click at [117, 126] on mark "R569322893" at bounding box center [96, 126] width 41 height 8
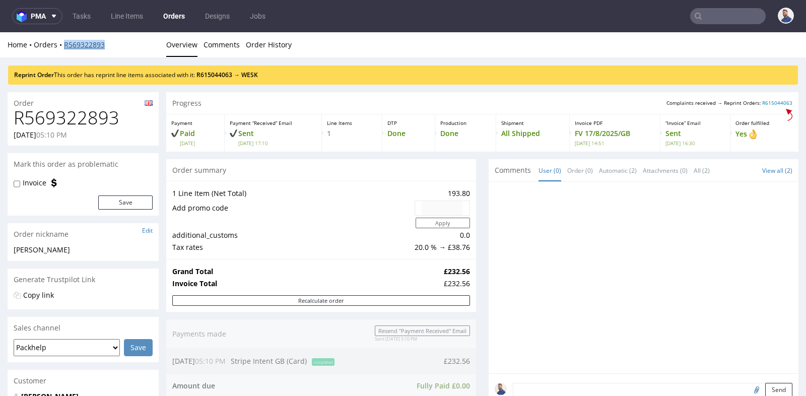
drag, startPoint x: 116, startPoint y: 47, endPoint x: 64, endPoint y: 46, distance: 52.4
click at [64, 46] on div "Home Orders R569322893" at bounding box center [83, 45] width 151 height 10
copy link "R569322893"
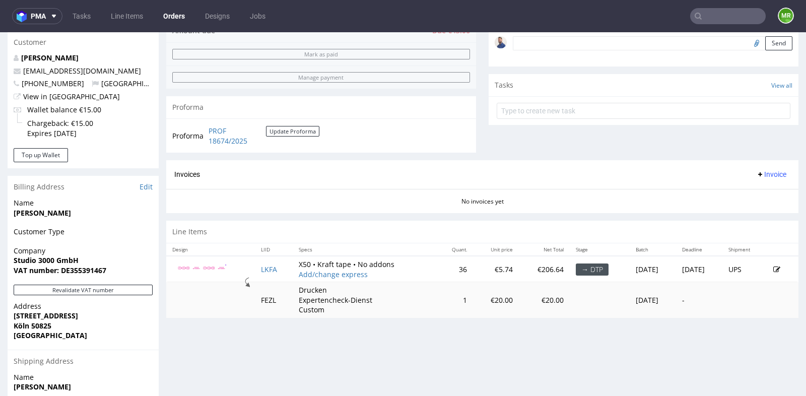
scroll to position [313, 0]
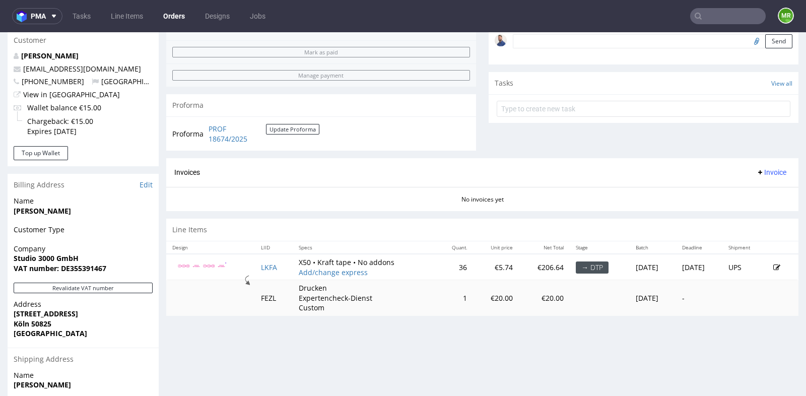
click at [161, 215] on div "Order R830430686 [DATE] 11:14 AM Mark this order as problematic Invoice Save Or…" at bounding box center [403, 128] width 806 height 769
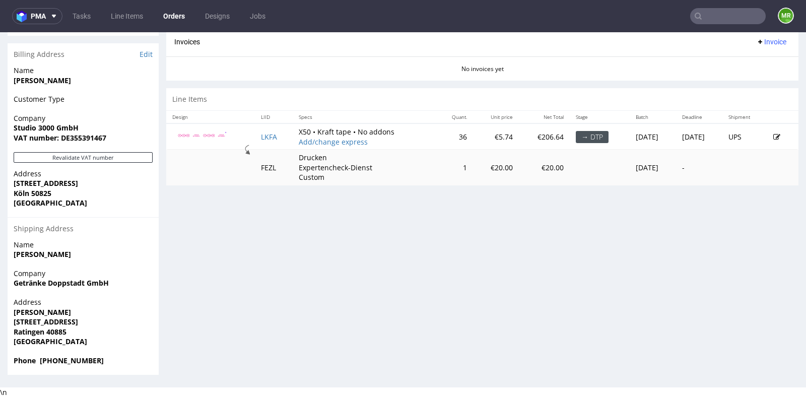
scroll to position [3, 0]
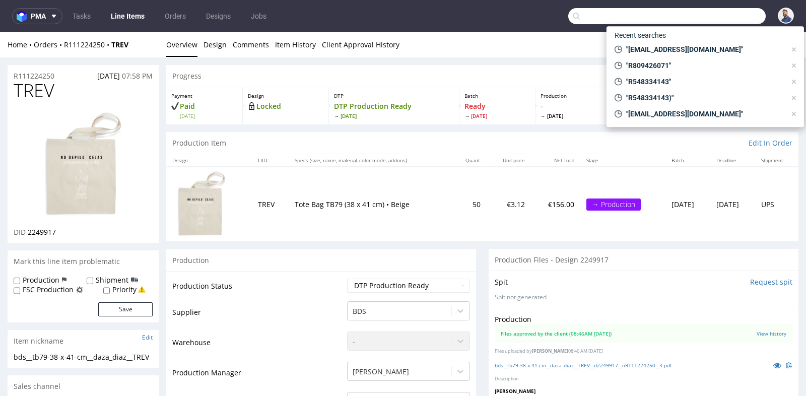
scroll to position [8, 0]
type input "R830430686"
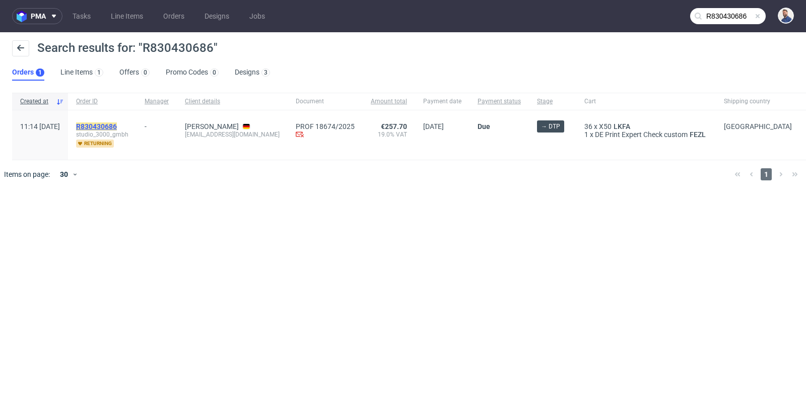
click at [117, 126] on mark "R830430686" at bounding box center [96, 126] width 41 height 8
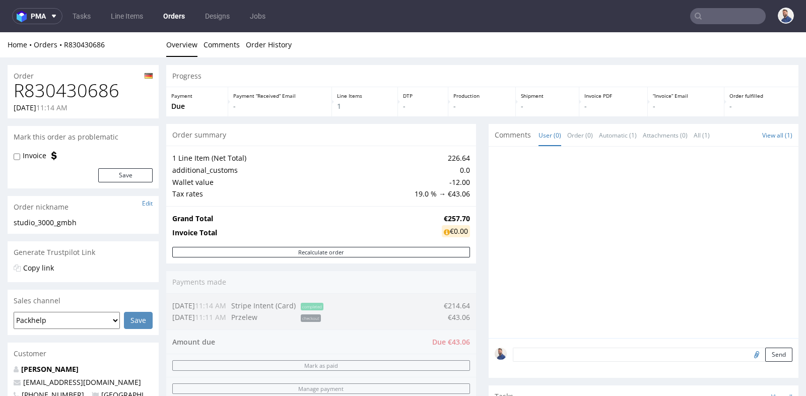
click at [450, 168] on td "0.0" at bounding box center [441, 170] width 58 height 12
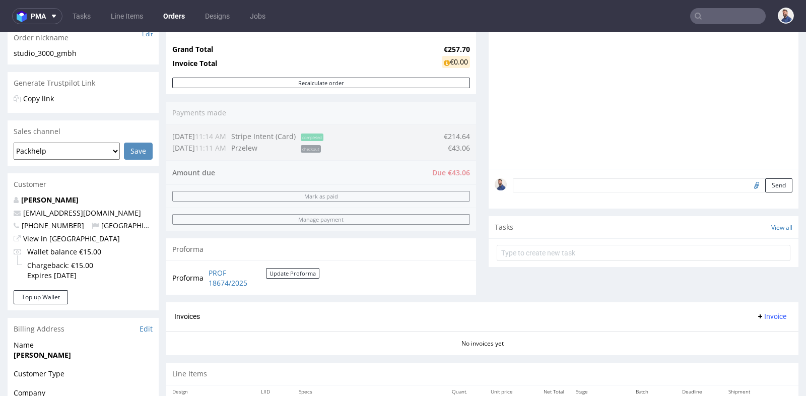
scroll to position [165, 0]
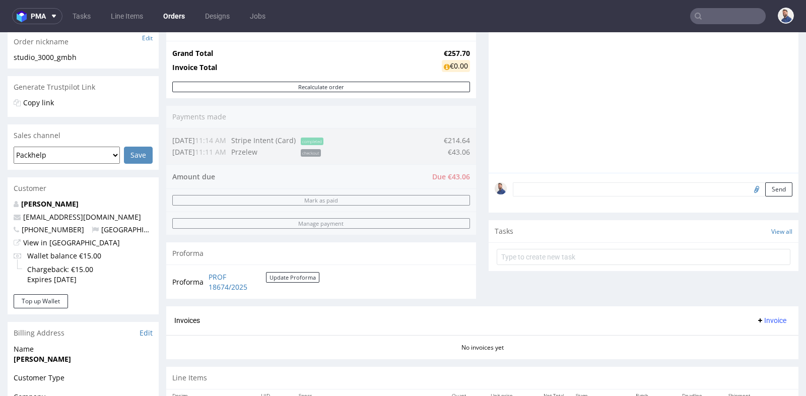
click at [708, 21] on input "text" at bounding box center [728, 16] width 76 height 16
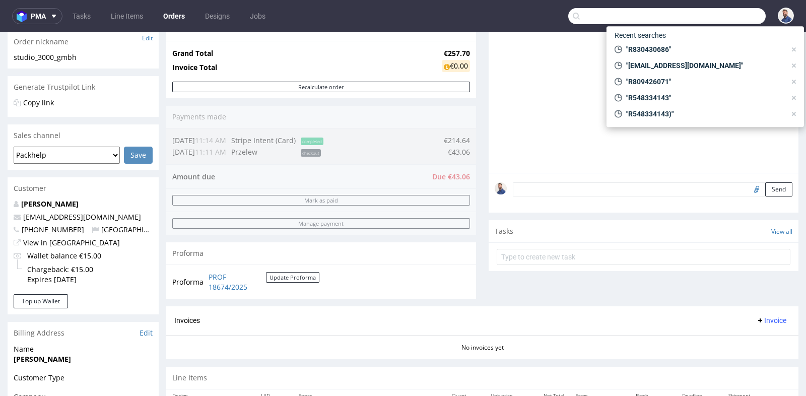
paste input "Für weitere Fragen stehe ich Ihnen gerne zur Verfügung."
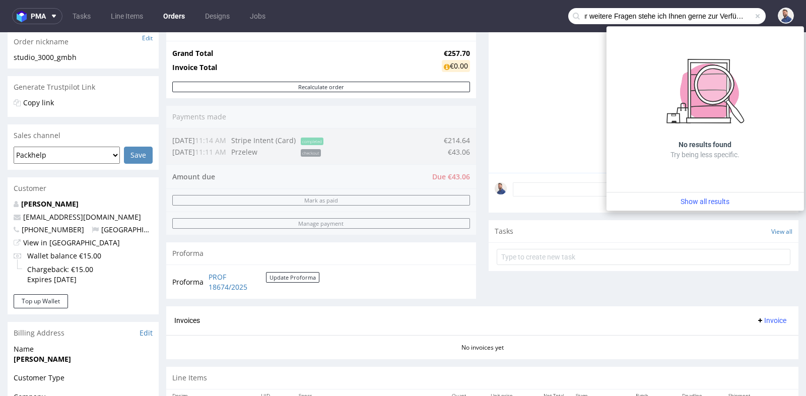
scroll to position [0, 0]
click at [671, 21] on input "Für weitere Fragen stehe ich Ihnen gerne zur Verfügung." at bounding box center [667, 16] width 198 height 16
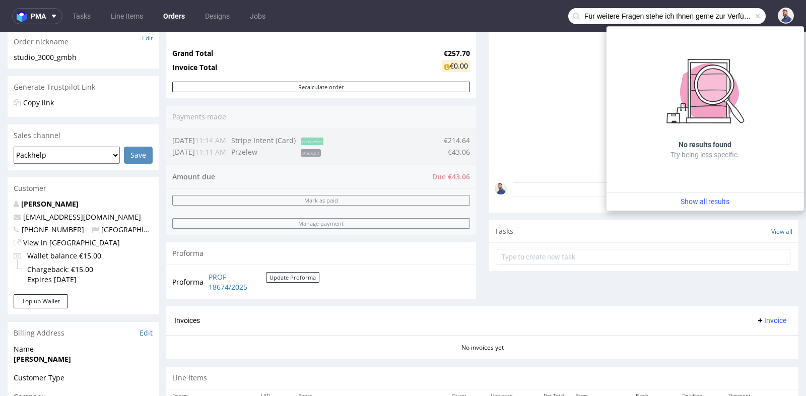
paste input "[PERSON_NAME][EMAIL_ADDRESS][PERSON_NAME][DOMAIN_NAME]"
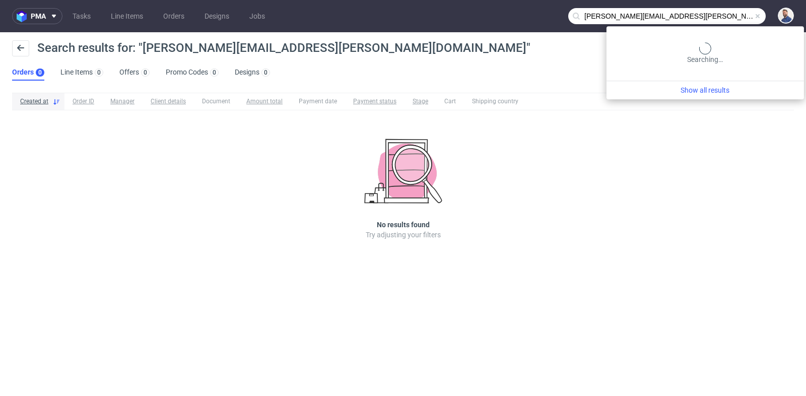
click at [728, 18] on input "eszenyi.zoltan@nonplusz.hu" at bounding box center [667, 16] width 198 height 16
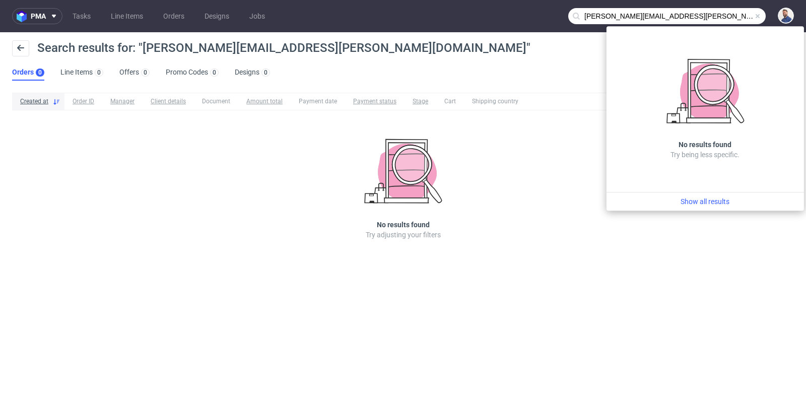
click at [728, 18] on input "eszenyi.zoltan@nonplusz.hu" at bounding box center [667, 16] width 198 height 16
drag, startPoint x: 630, startPoint y: 14, endPoint x: 580, endPoint y: 14, distance: 49.9
click at [580, 14] on div "eszenyi.zoltan@nonplusz.hu" at bounding box center [667, 16] width 198 height 16
type input "@nonplusz.hu"
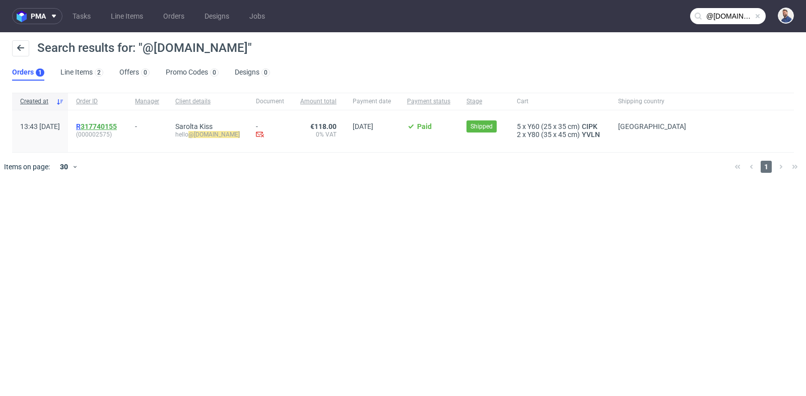
click at [117, 123] on link "317740155" at bounding box center [99, 126] width 36 height 8
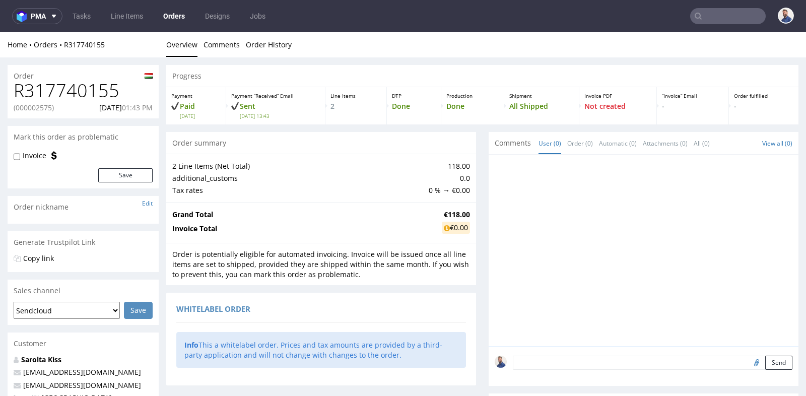
click at [359, 209] on td "Grand Total" at bounding box center [305, 215] width 267 height 12
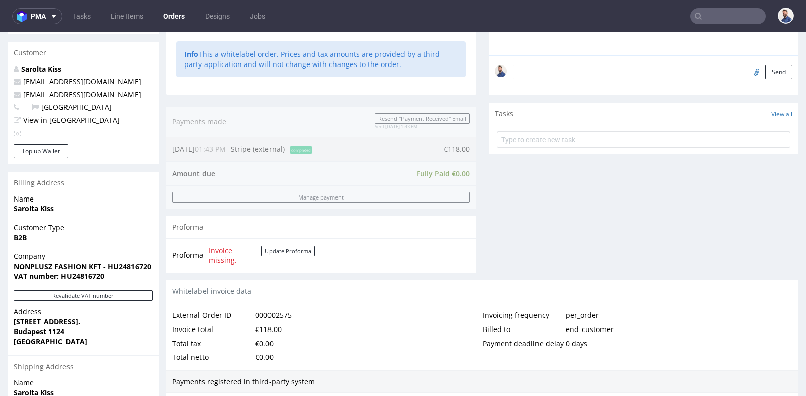
scroll to position [313, 0]
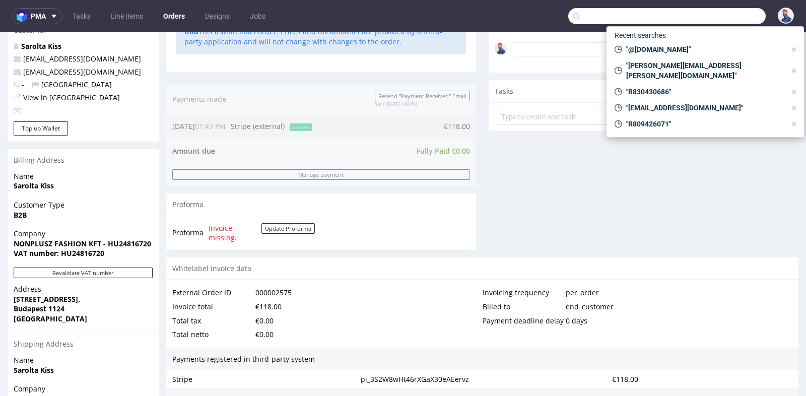
click at [713, 16] on input "text" at bounding box center [667, 16] width 198 height 16
paste input "R277928332"
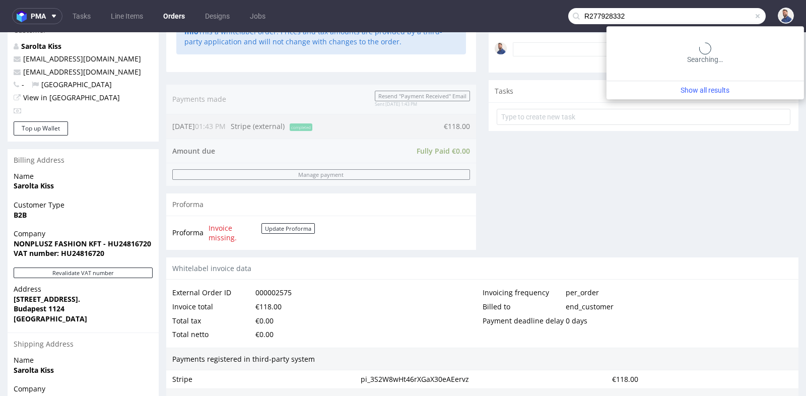
type input "R277928332"
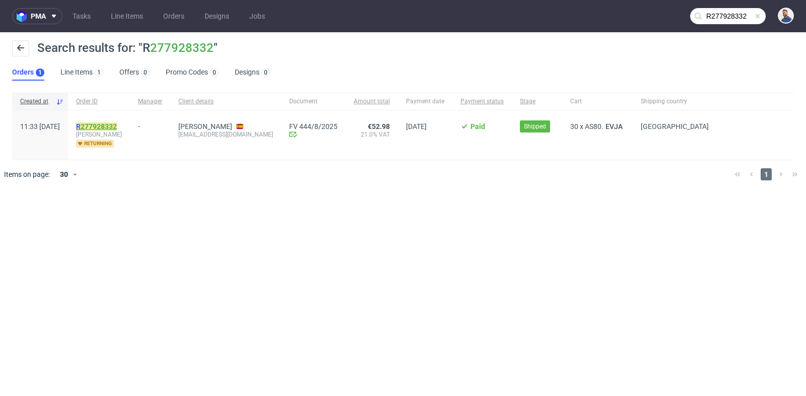
click at [115, 126] on link "277928332" at bounding box center [99, 126] width 36 height 8
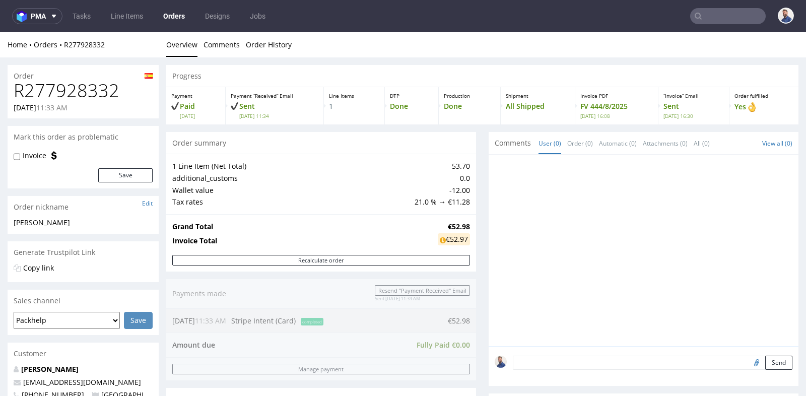
click at [473, 164] on div "Progress Payment Paid [DATE] Payment “Received” Email Sent [DATE] 11:34 Line It…" at bounding box center [482, 360] width 632 height 591
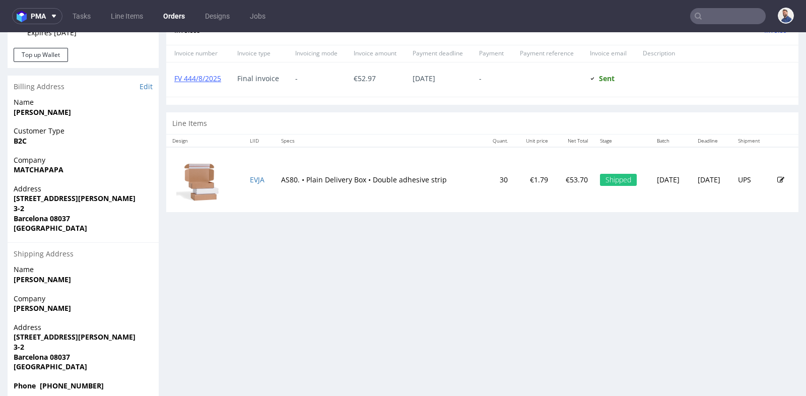
scroll to position [448, 0]
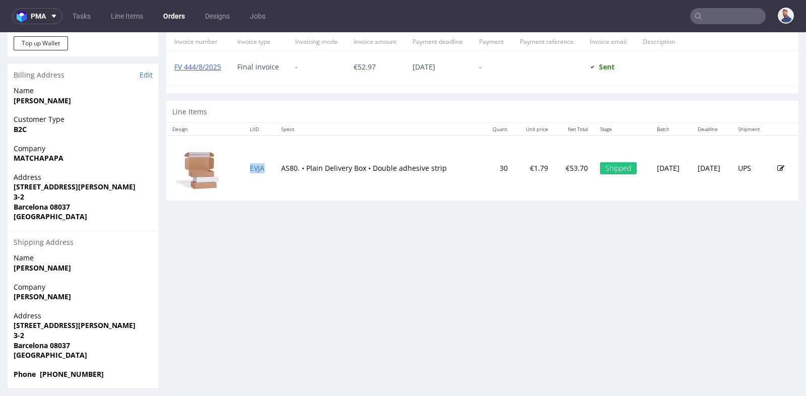
click at [257, 161] on td "EVJA" at bounding box center [259, 168] width 31 height 65
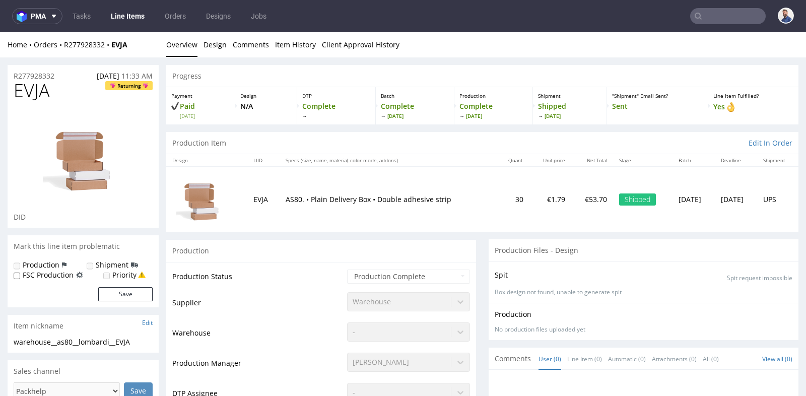
click at [468, 225] on td "AS80. • Plain Delivery Box • Double adhesive strip" at bounding box center [388, 199] width 217 height 65
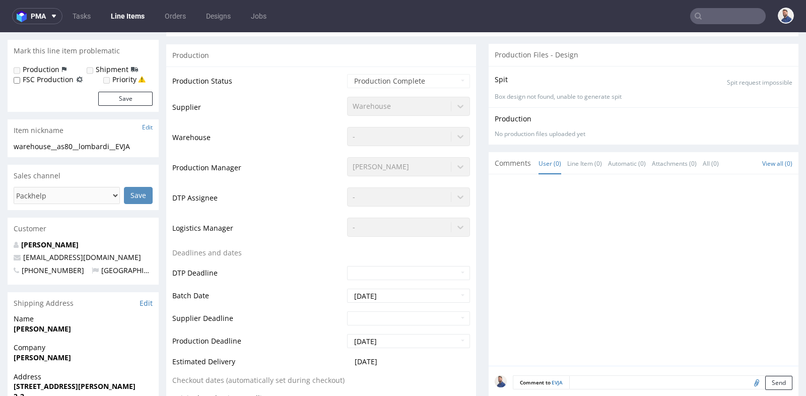
scroll to position [179, 0]
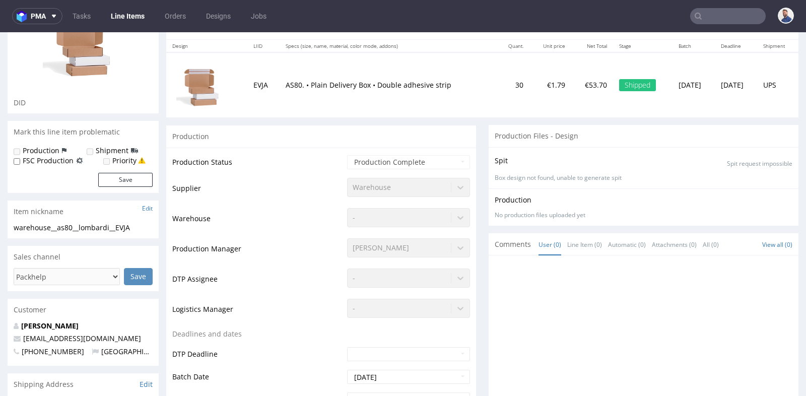
scroll to position [112, 0]
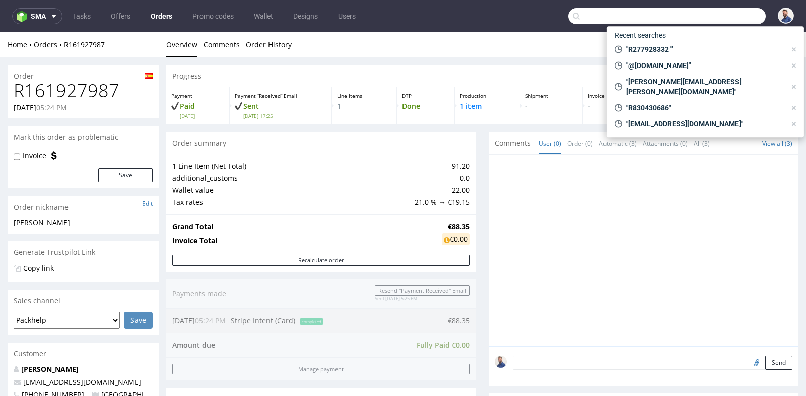
click at [708, 18] on input "text" at bounding box center [667, 16] width 198 height 16
paste input "R830430686"
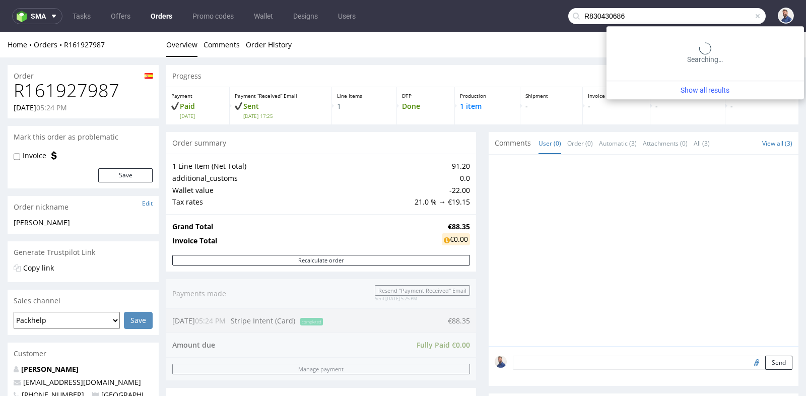
type input "R830430686"
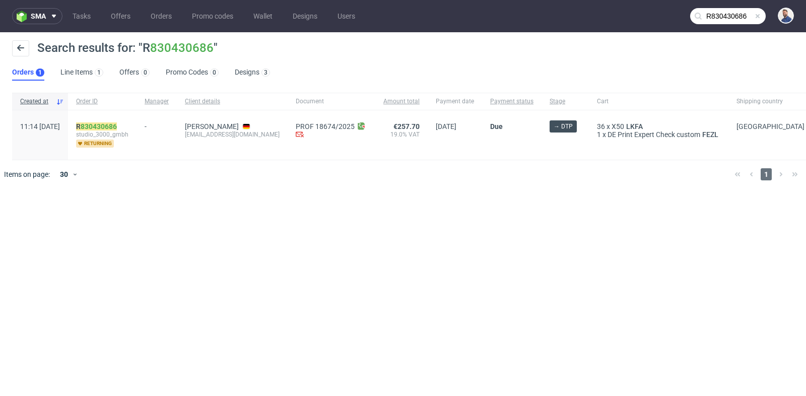
click at [117, 124] on link "830430686" at bounding box center [99, 126] width 36 height 8
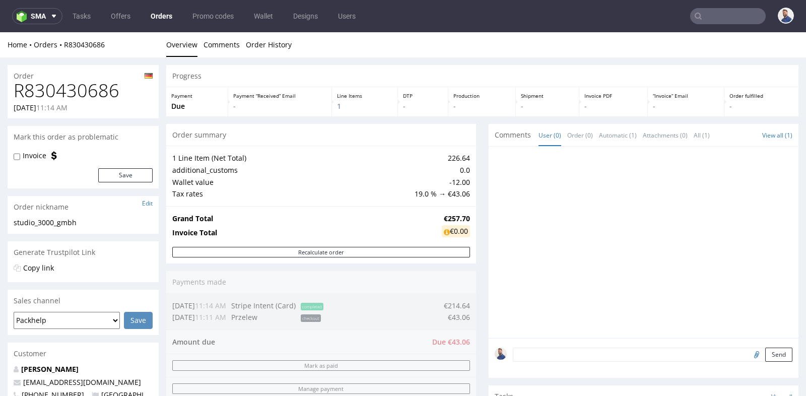
click at [476, 259] on div "Progress Payment Due Payment “Received” Email - Line Items 1 DTP - Production -…" at bounding box center [482, 351] width 632 height 572
click at [448, 161] on td "226.64" at bounding box center [441, 158] width 58 height 12
click at [457, 204] on div "1 Line Item (Net Total) 226.64 additional_customs 0.0 Wallet value -12.00 Tax r…" at bounding box center [321, 176] width 310 height 60
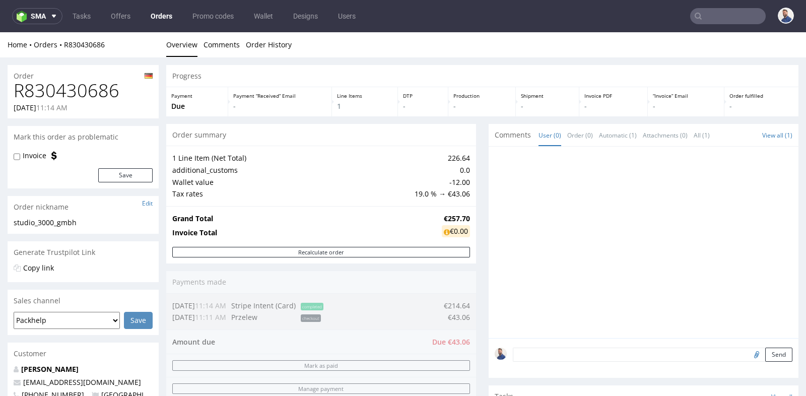
click at [452, 302] on div "Order summary 1 Line Item (Net Total) 226.64 additional_customs 0.0 Wallet valu…" at bounding box center [321, 298] width 310 height 348
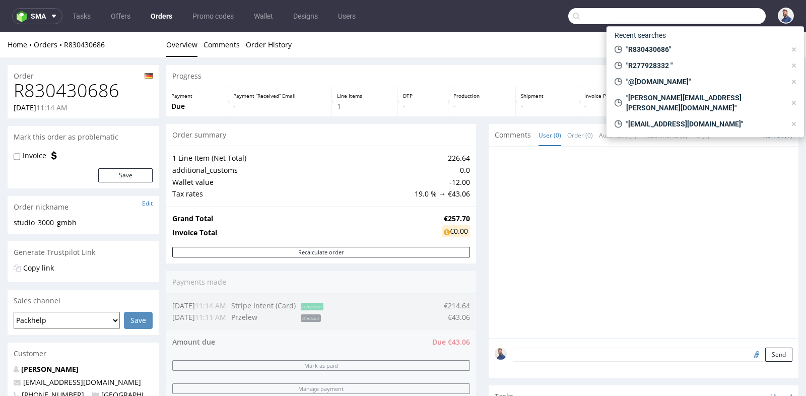
click at [719, 24] on input "text" at bounding box center [667, 16] width 198 height 16
paste input "nl@lonibaur-editions.com"
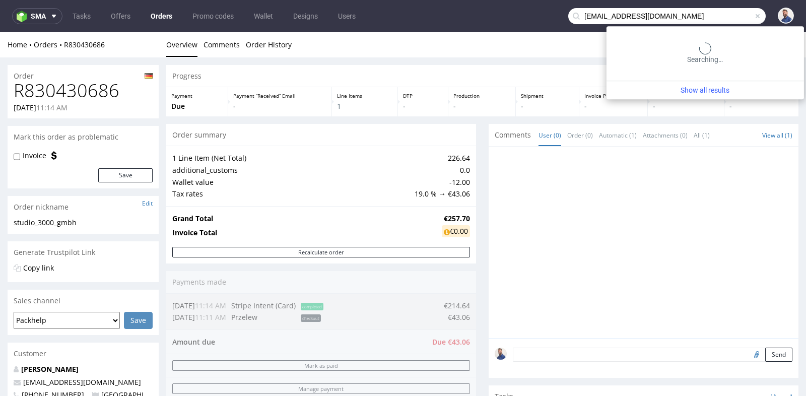
type input "nl@lonibaur-editions.com"
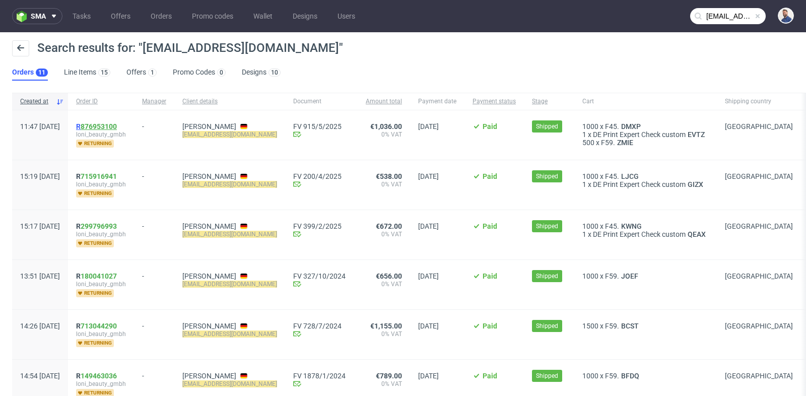
click at [117, 123] on link "876953100" at bounding box center [99, 126] width 36 height 8
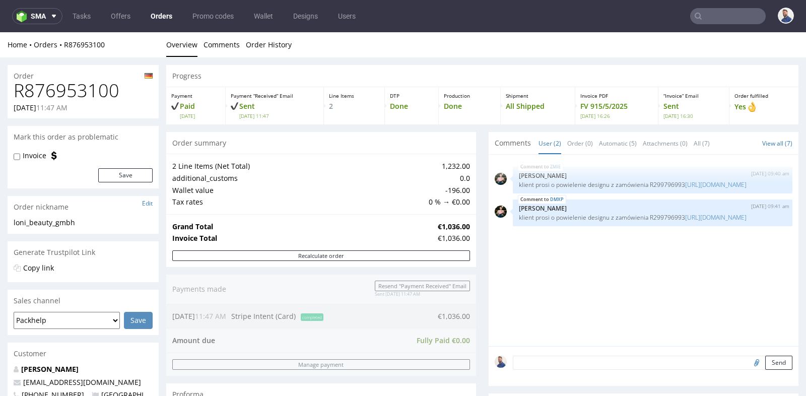
click at [140, 234] on div "Copy link" at bounding box center [83, 226] width 151 height 16
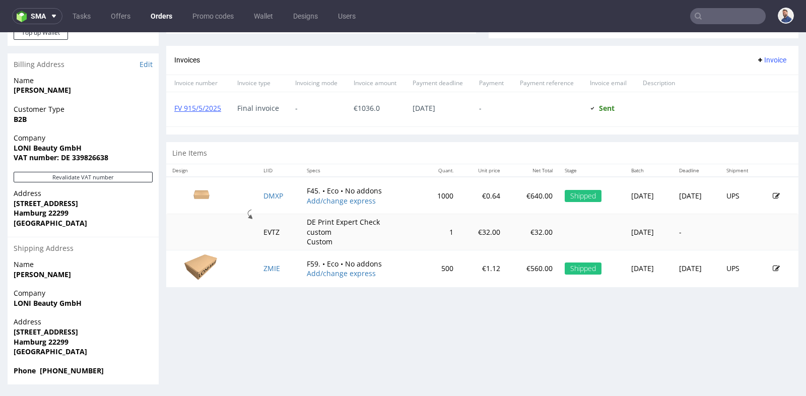
scroll to position [3, 0]
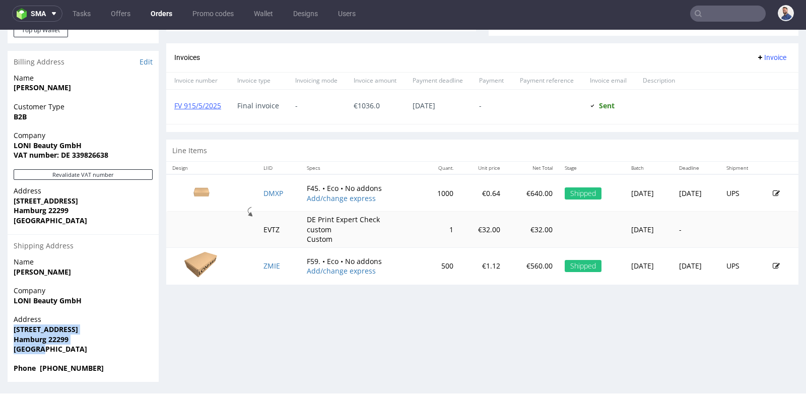
drag, startPoint x: 66, startPoint y: 351, endPoint x: 70, endPoint y: 317, distance: 34.0
click at [70, 317] on p "Address Ulmenstrasse 21a Hamburg 22299 Germany" at bounding box center [83, 333] width 139 height 39
copy p "Ulmenstrasse 21a Hamburg 22299 Germany"
click at [160, 54] on div "Order R876953100 28.04.2025 11:47 AM Mark this order as problematic Invoice Sav…" at bounding box center [403, 19] width 806 height 741
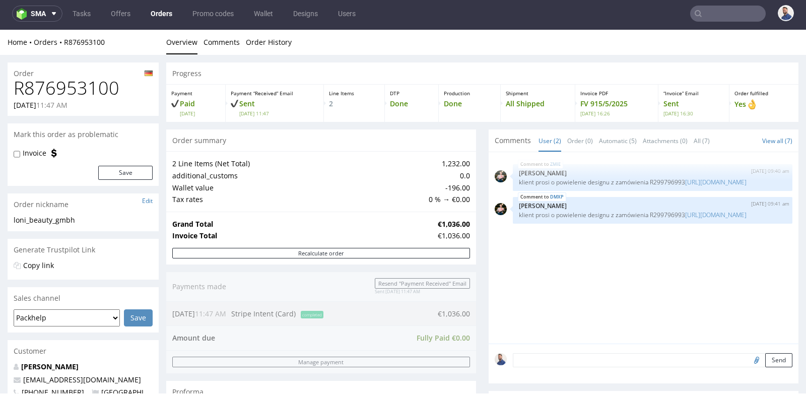
scroll to position [0, 0]
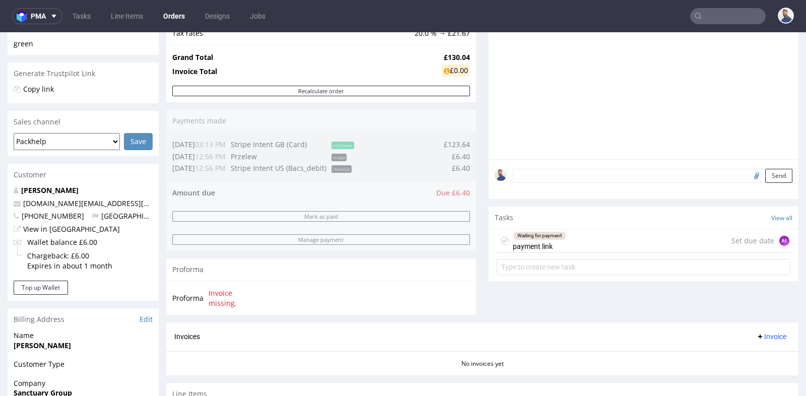
click at [532, 280] on div "Comments User (0) Order (0) Automatic (0) Attachments (0) All (0) View all (0) …" at bounding box center [644, 133] width 310 height 377
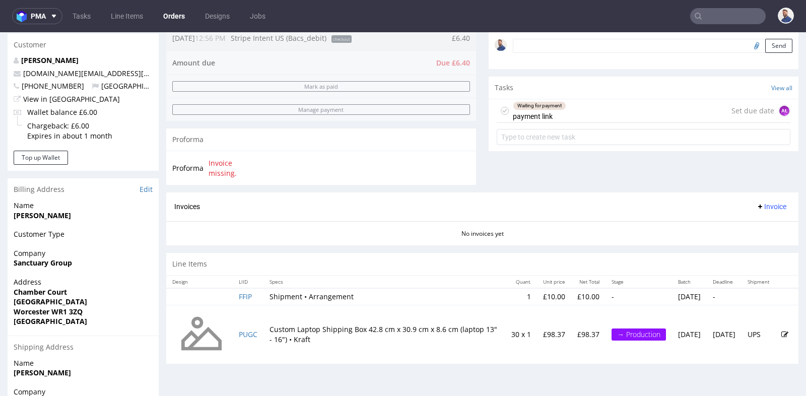
scroll to position [313, 0]
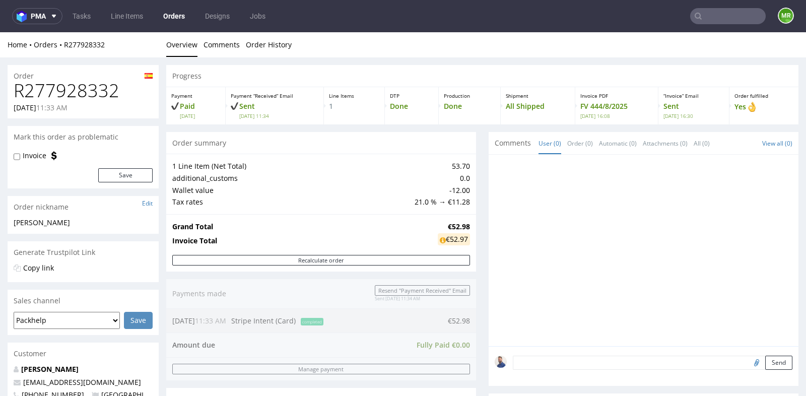
click at [483, 185] on div "Progress Payment Paid [DATE] Payment “Received” Email Sent [DATE] 11:34 Line It…" at bounding box center [482, 360] width 632 height 591
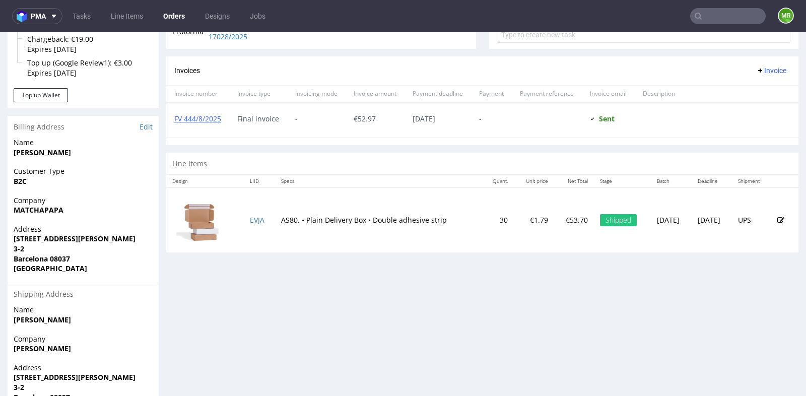
scroll to position [403, 0]
